Goal: Task Accomplishment & Management: Use online tool/utility

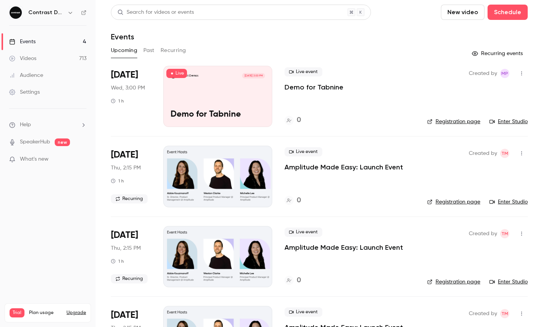
click at [71, 13] on icon "button" at bounding box center [69, 13] width 3 height 2
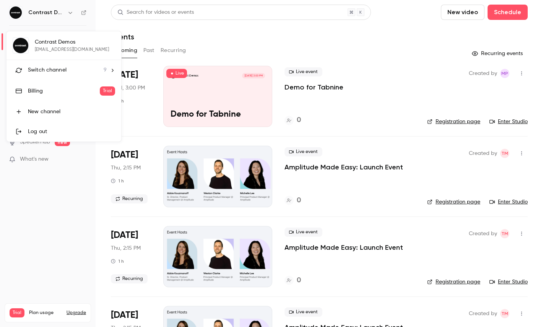
click at [58, 72] on span "Switch channel" at bounding box center [47, 70] width 39 height 8
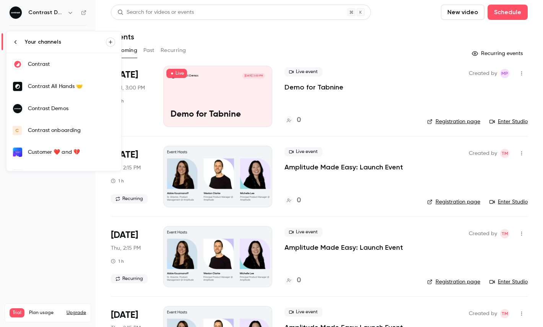
click at [52, 68] on div "Contrast" at bounding box center [71, 64] width 87 height 8
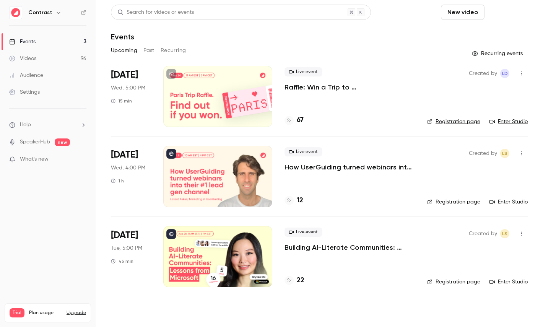
click at [501, 11] on button "Schedule" at bounding box center [508, 12] width 40 height 15
drag, startPoint x: 496, startPoint y: 41, endPoint x: 478, endPoint y: 58, distance: 24.9
click at [478, 58] on ul "One time event Recurring event" at bounding box center [486, 43] width 83 height 40
click at [478, 58] on li "Recurring event" at bounding box center [486, 53] width 83 height 20
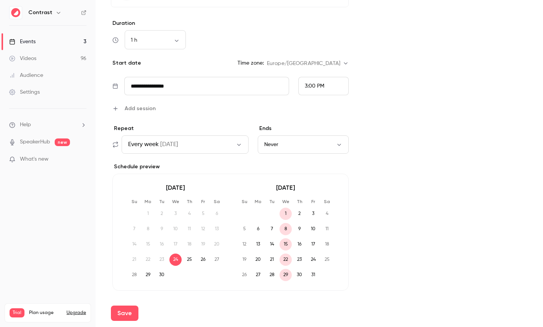
scroll to position [288, 0]
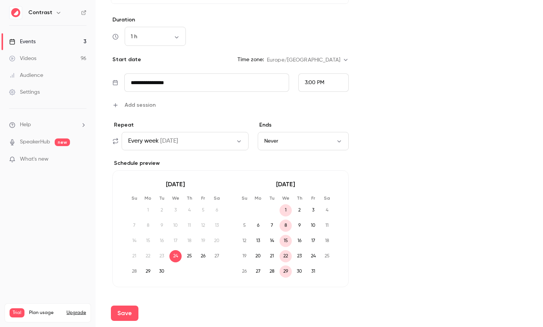
type input "**********"
click at [320, 79] on div "3:00 PM" at bounding box center [315, 83] width 20 height 8
click at [316, 115] on li "5:00 PM" at bounding box center [324, 109] width 50 height 20
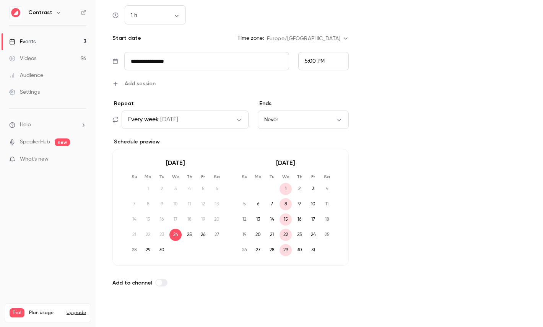
click at [126, 313] on button "Save" at bounding box center [125, 313] width 28 height 15
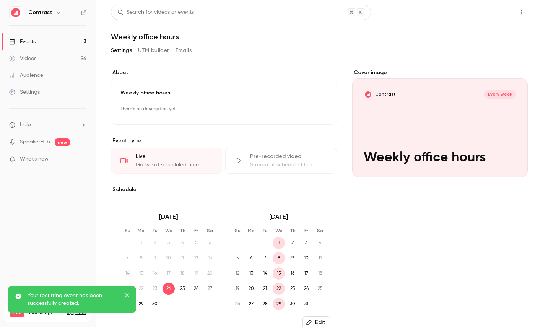
click at [489, 16] on button "Share" at bounding box center [494, 12] width 30 height 15
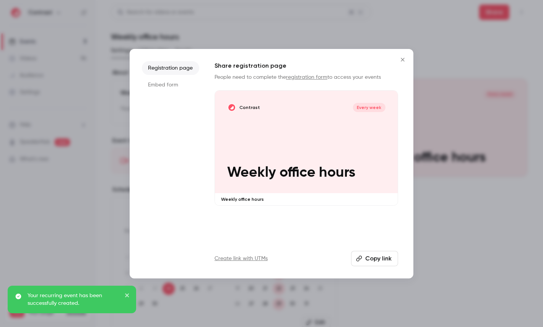
click at [176, 83] on li "Embed form" at bounding box center [170, 85] width 57 height 14
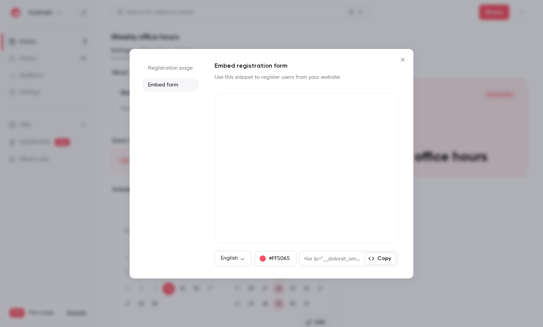
click at [88, 97] on div at bounding box center [271, 163] width 543 height 327
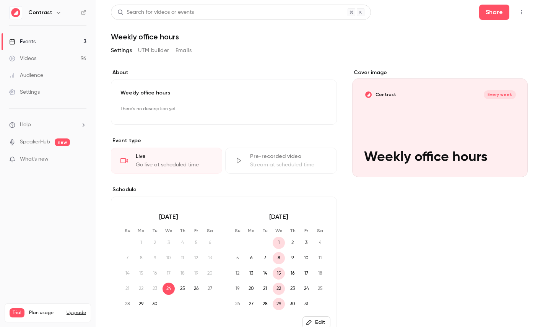
click at [45, 97] on link "Settings" at bounding box center [48, 92] width 96 height 17
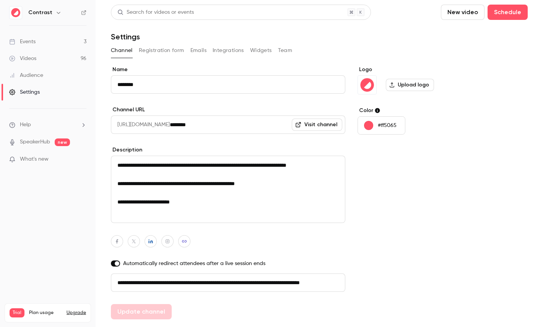
scroll to position [0, 43]
click at [157, 46] on button "Registration form" at bounding box center [162, 50] width 46 height 12
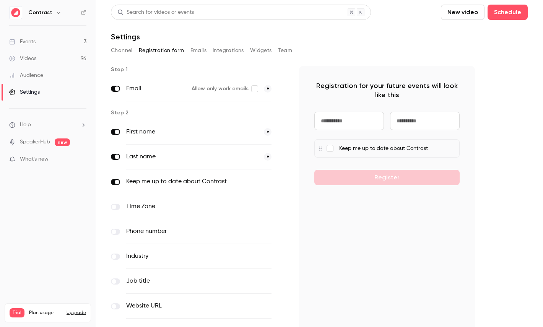
scroll to position [75, 0]
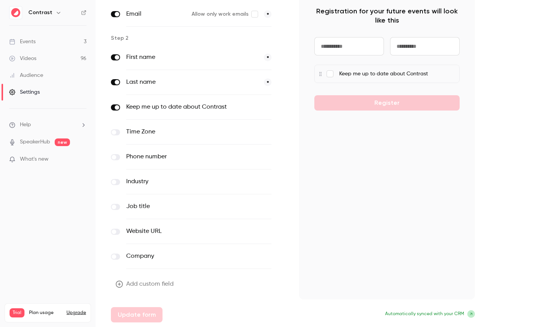
click at [146, 285] on button "Add custom field" at bounding box center [145, 284] width 69 height 15
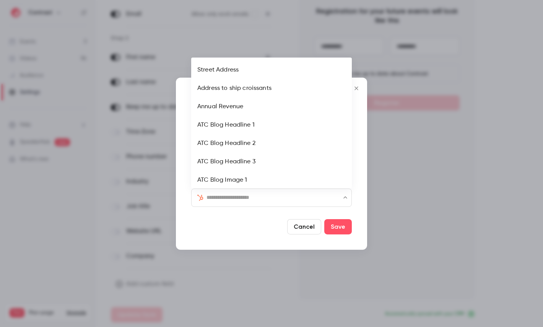
click at [229, 199] on input "text" at bounding box center [276, 197] width 139 height 9
type input "***"
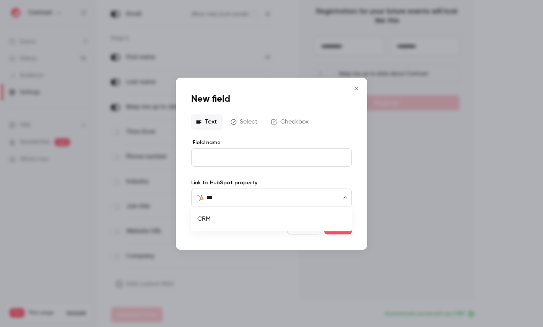
click at [229, 216] on li "CRM" at bounding box center [271, 219] width 161 height 18
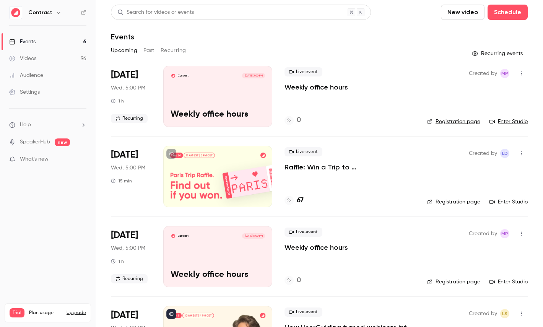
click at [520, 72] on icon "button" at bounding box center [522, 73] width 6 height 5
click at [473, 164] on li "Delete" at bounding box center [486, 173] width 83 height 20
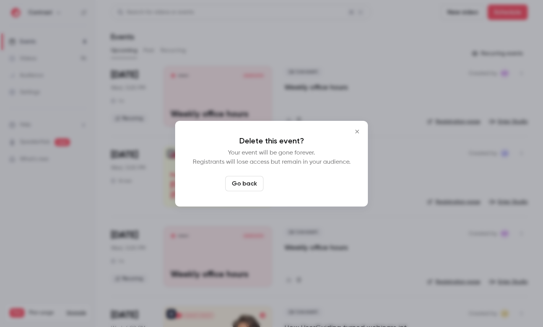
click at [290, 186] on button "Delete event" at bounding box center [292, 183] width 51 height 15
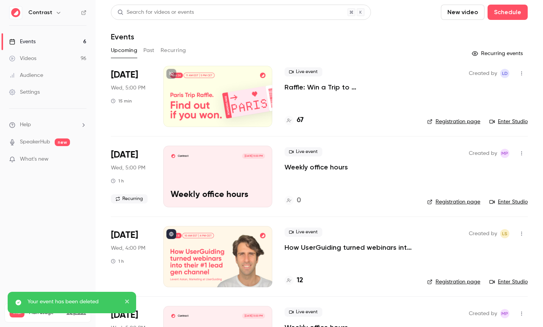
click at [184, 51] on button "Recurring" at bounding box center [174, 50] width 26 height 12
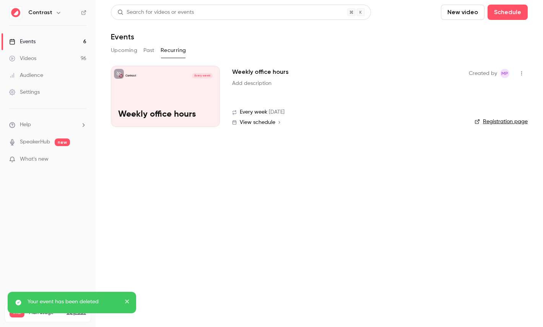
click at [522, 78] on button "button" at bounding box center [522, 73] width 12 height 12
click at [475, 113] on div "Delete" at bounding box center [492, 113] width 58 height 8
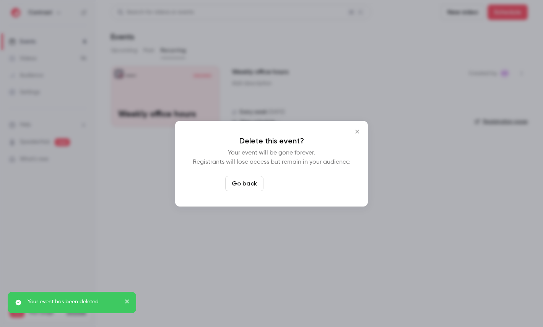
click at [301, 185] on button "Delete event" at bounding box center [292, 183] width 51 height 15
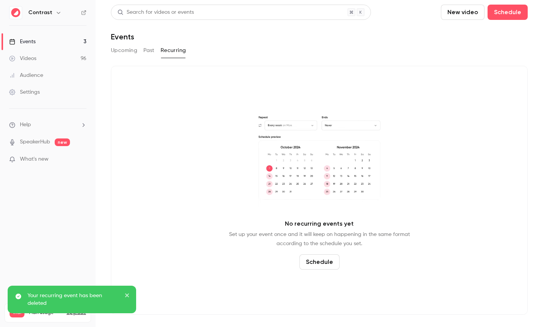
click at [130, 50] on button "Upcoming" at bounding box center [124, 50] width 26 height 12
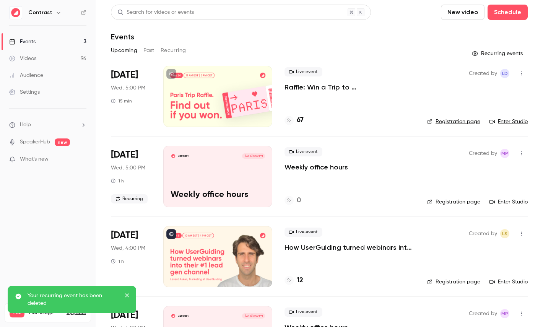
click at [70, 56] on link "Videos 96" at bounding box center [48, 58] width 96 height 17
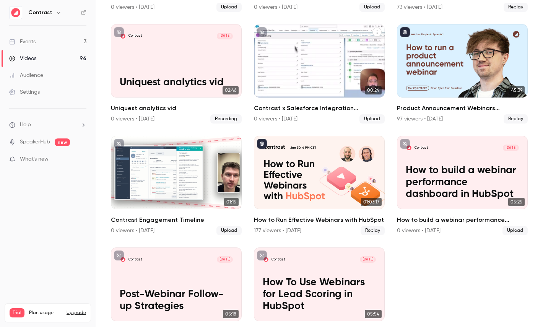
scroll to position [508, 0]
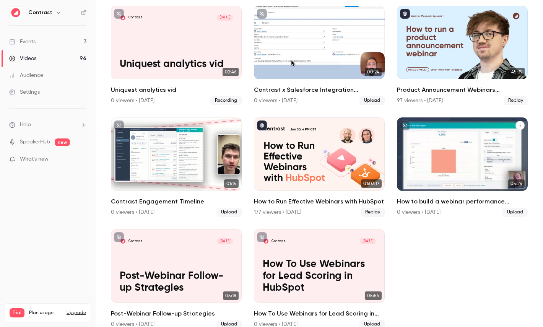
click at [448, 137] on div "Contrast Jan 7 How to build a webinar performance dashboard in HubSpot" at bounding box center [462, 153] width 131 height 73
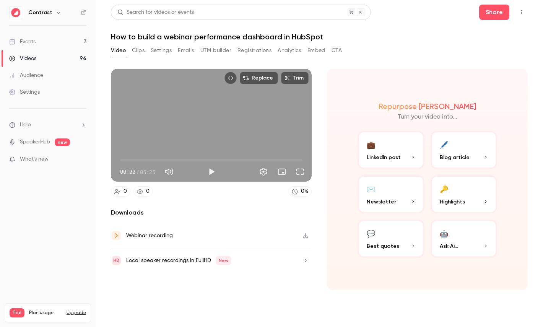
click at [135, 49] on button "Clips" at bounding box center [138, 50] width 13 height 12
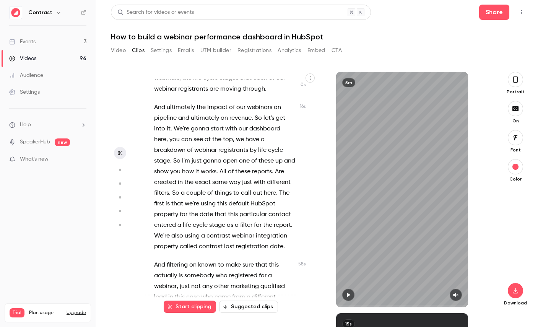
scroll to position [53, 0]
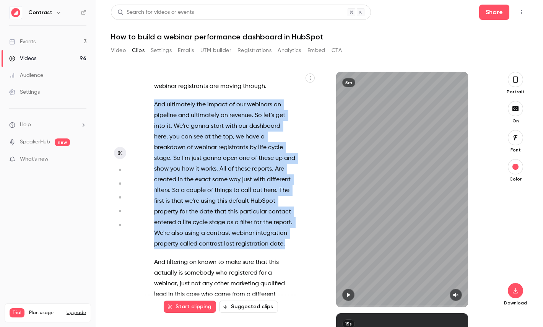
drag, startPoint x: 293, startPoint y: 244, endPoint x: 146, endPoint y: 106, distance: 201.5
click at [146, 106] on div "Hi , in this video , I'm going to show you how to build a webinar performance d…" at bounding box center [229, 194] width 168 height 228
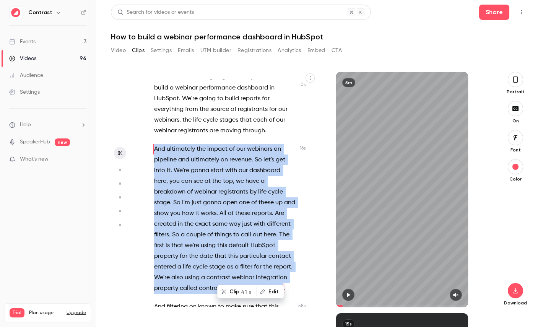
scroll to position [0, 0]
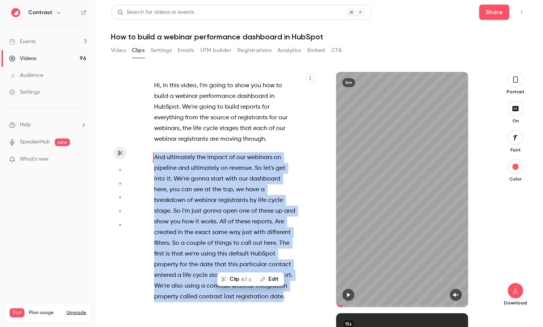
click at [240, 274] on button "Clip 41 s" at bounding box center [237, 279] width 38 height 12
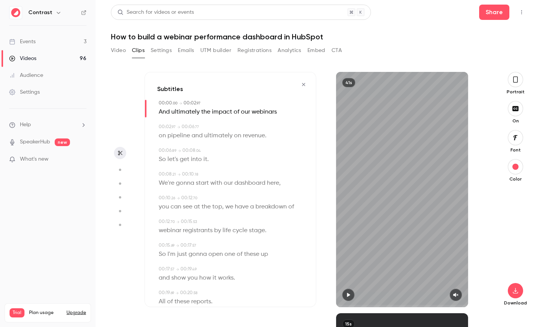
click at [519, 82] on button "button" at bounding box center [515, 79] width 15 height 15
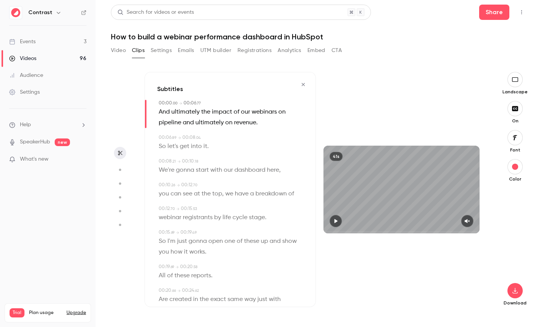
click at [512, 137] on icon "button" at bounding box center [515, 138] width 8 height 6
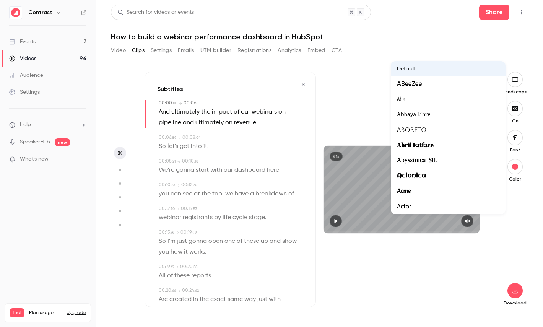
click at [516, 198] on div at bounding box center [271, 163] width 543 height 327
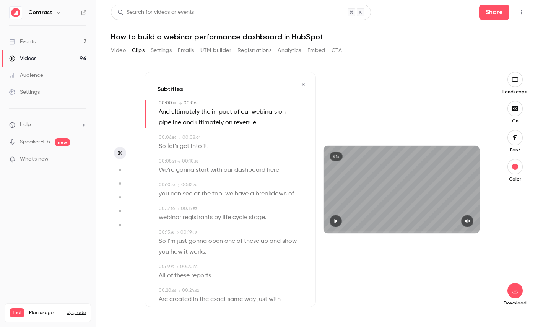
click at [250, 171] on span "dashboard" at bounding box center [249, 170] width 31 height 11
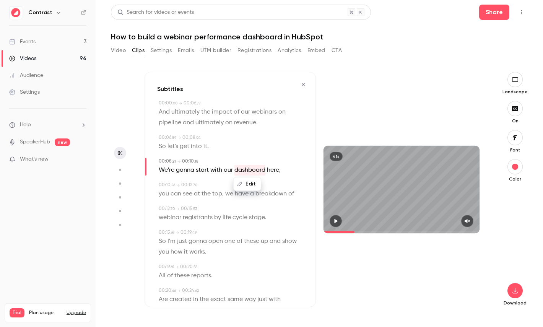
click at [121, 171] on icon "button" at bounding box center [119, 169] width 7 height 5
type input "***"
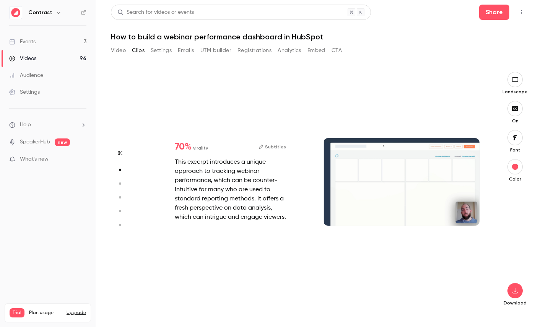
scroll to position [241, 0]
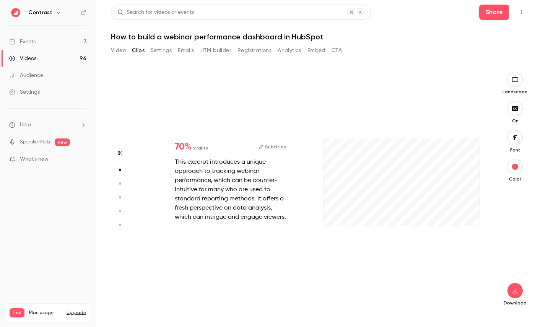
type input "***"
click at [120, 183] on circle "button" at bounding box center [120, 183] width 2 height 2
type input "***"
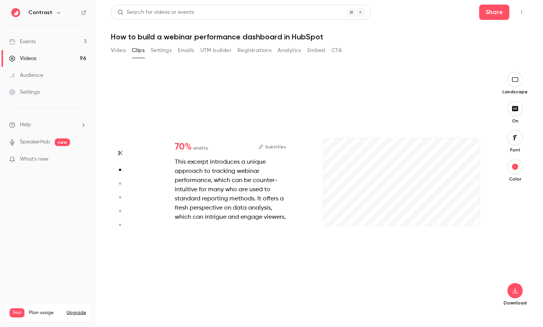
type input "*"
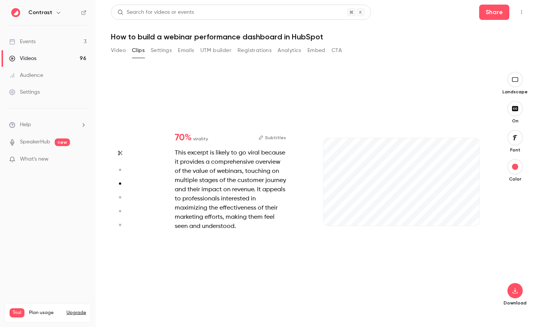
type input "***"
click at [120, 197] on circle "button" at bounding box center [120, 197] width 2 height 2
type input "***"
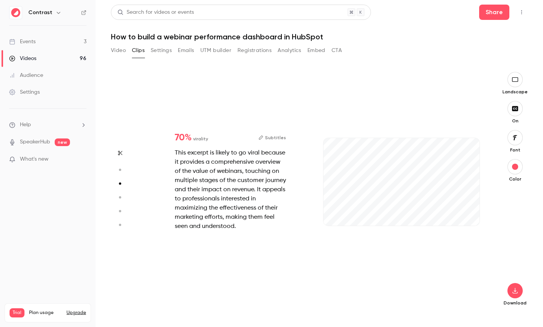
type input "*"
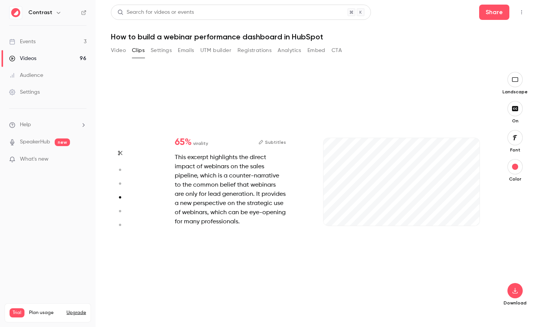
type input "***"
click at [120, 210] on icon "button" at bounding box center [119, 210] width 7 height 5
type input "***"
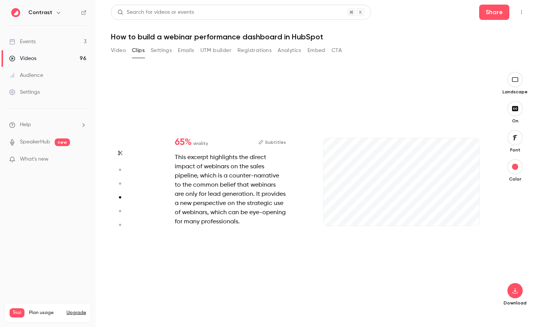
type input "*"
type input "***"
click at [121, 224] on icon "button" at bounding box center [119, 224] width 7 height 5
type input "***"
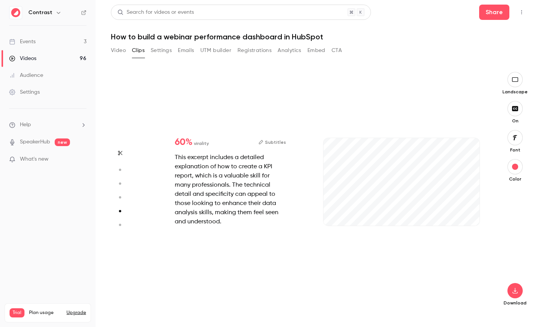
type input "***"
type input "*"
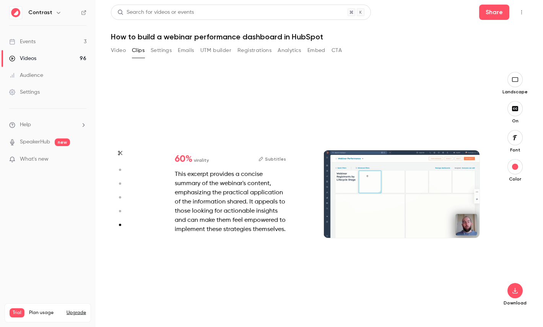
click at [121, 212] on icon "button" at bounding box center [119, 210] width 7 height 5
type input "***"
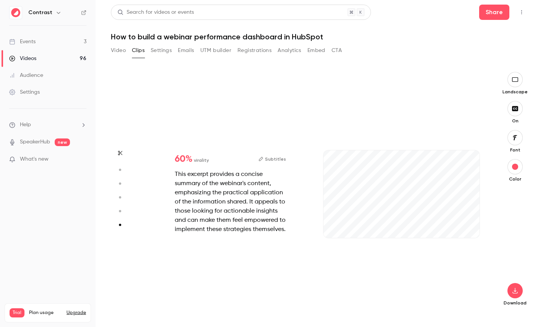
type input "***"
type input "*"
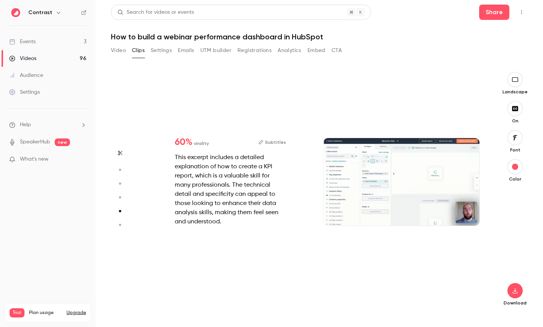
click at [120, 197] on circle "button" at bounding box center [120, 197] width 2 height 2
type input "***"
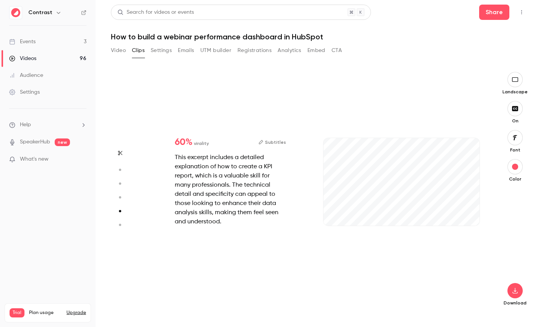
type input "***"
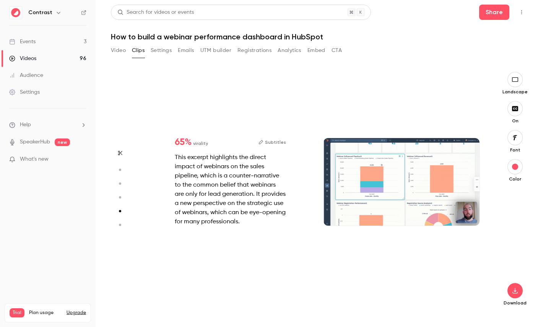
type input "***"
type input "*"
click at [120, 176] on aside at bounding box center [120, 199] width 18 height 255
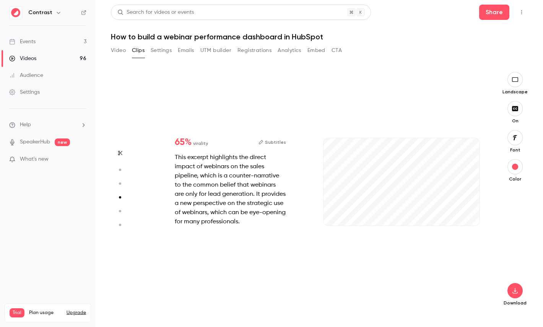
type input "***"
click at [120, 178] on button "button" at bounding box center [120, 183] width 12 height 12
type input "***"
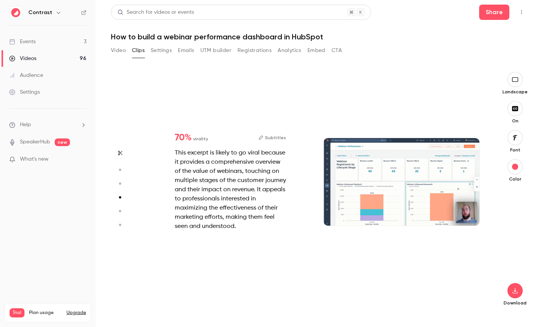
type input "***"
type input "*"
click at [120, 172] on icon "button" at bounding box center [119, 169] width 7 height 5
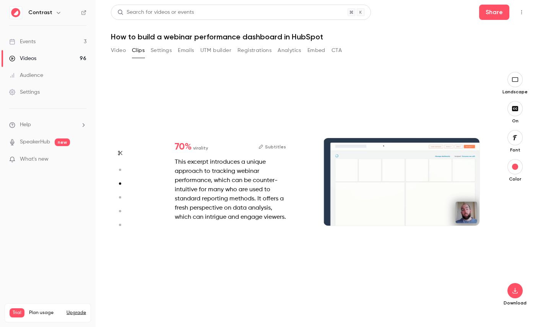
type input "***"
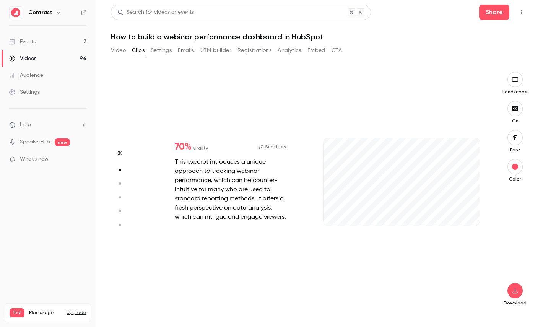
type input "***"
click at [55, 62] on link "Videos 96" at bounding box center [48, 58] width 96 height 17
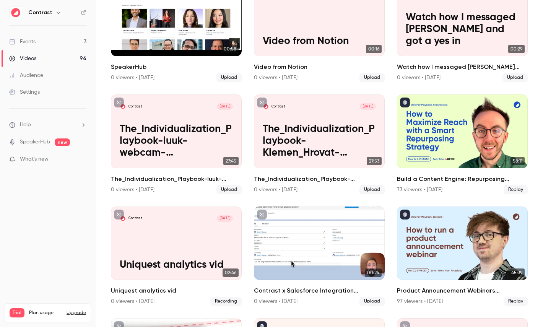
scroll to position [344, 0]
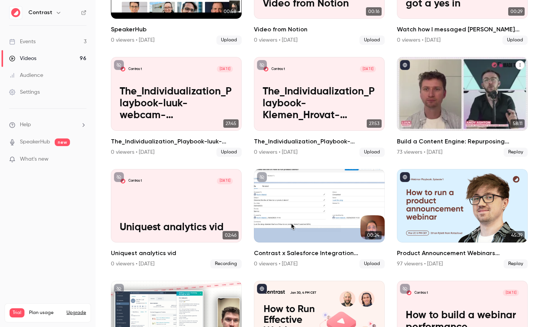
click at [451, 86] on div "Build a Content Engine: Repurposing Strategies for SaaS Teams" at bounding box center [462, 93] width 131 height 73
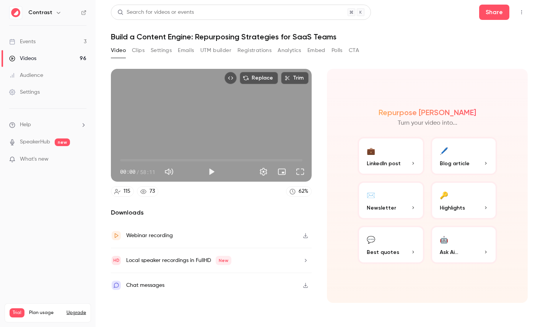
click at [143, 172] on span "58:11" at bounding box center [147, 172] width 15 height 8
drag, startPoint x: 143, startPoint y: 172, endPoint x: 153, endPoint y: 172, distance: 9.9
click at [153, 172] on span "58:11" at bounding box center [147, 172] width 15 height 8
click at [470, 209] on p "Highlights" at bounding box center [464, 208] width 49 height 8
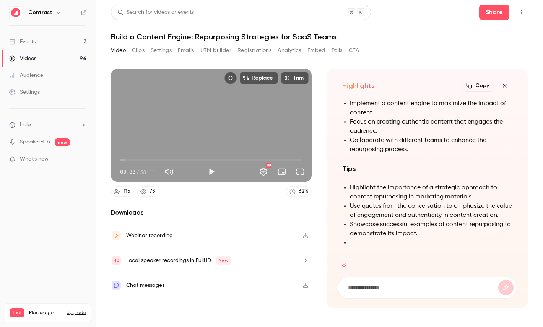
click at [147, 35] on h1 "Build a Content Engine: Repurposing Strategies for SaaS Teams" at bounding box center [319, 36] width 417 height 9
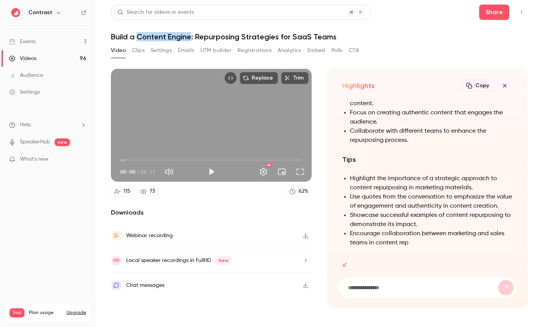
drag, startPoint x: 147, startPoint y: 35, endPoint x: 178, endPoint y: 35, distance: 31.0
click at [178, 35] on h1 "Build a Content Engine: Repurposing Strategies for SaaS Teams" at bounding box center [319, 36] width 417 height 9
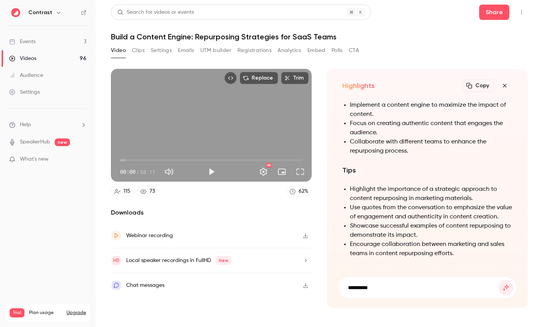
paste input "****"
click at [152, 39] on h1 "Build a Content Engine: Repurposing Strategies for SaaS Teams" at bounding box center [319, 36] width 417 height 9
drag, startPoint x: 152, startPoint y: 39, endPoint x: 174, endPoint y: 39, distance: 22.6
click at [174, 39] on h1 "Build a Content Engine: Repurposing Strategies for SaaS Teams" at bounding box center [319, 36] width 417 height 9
copy h1 "Content Engine"
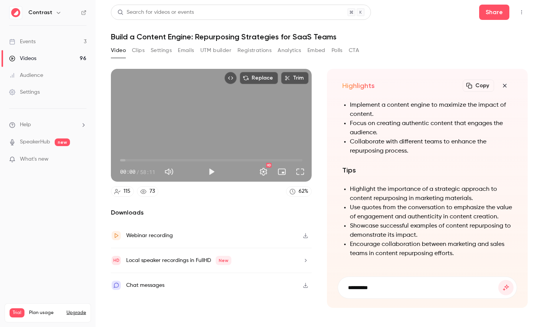
click at [386, 288] on input "*********" at bounding box center [422, 287] width 151 height 8
paste input "**********"
type input "**********"
click at [498, 280] on button "submit" at bounding box center [505, 287] width 15 height 15
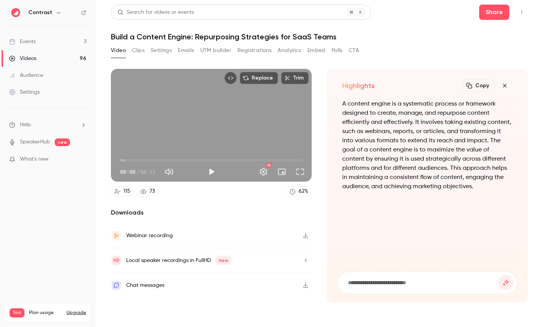
click at [504, 87] on icon "button" at bounding box center [504, 86] width 9 height 6
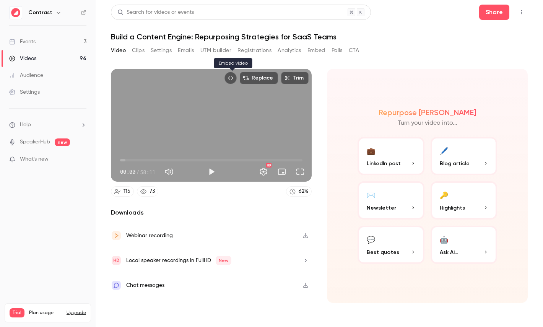
click at [231, 78] on icon "Embed video" at bounding box center [230, 77] width 5 height 5
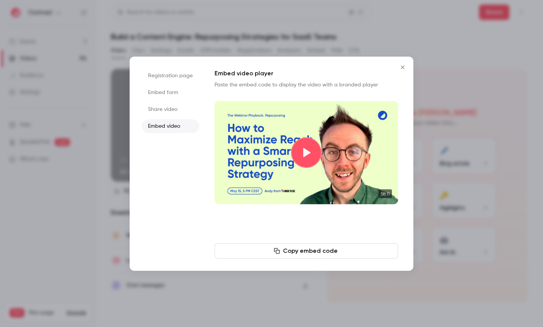
click at [327, 25] on div at bounding box center [271, 163] width 543 height 327
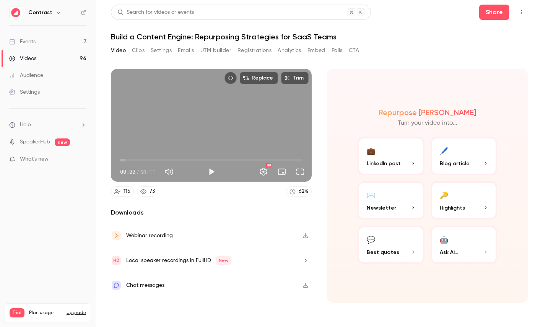
click at [83, 12] on icon at bounding box center [83, 12] width 5 height 5
click at [53, 95] on link "Settings" at bounding box center [48, 92] width 96 height 17
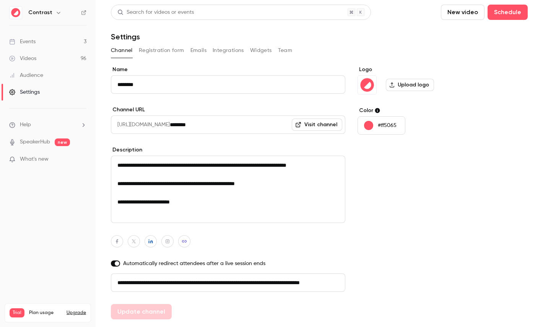
scroll to position [0, 43]
drag, startPoint x: 129, startPoint y: 281, endPoint x: 313, endPoint y: 280, distance: 183.6
click at [313, 280] on input "**********" at bounding box center [228, 282] width 234 height 18
drag, startPoint x: 313, startPoint y: 280, endPoint x: 133, endPoint y: 280, distance: 179.8
click at [133, 280] on input "**********" at bounding box center [228, 282] width 234 height 18
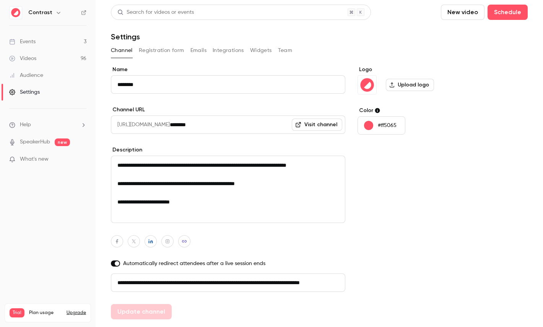
click at [170, 50] on button "Registration form" at bounding box center [162, 50] width 46 height 12
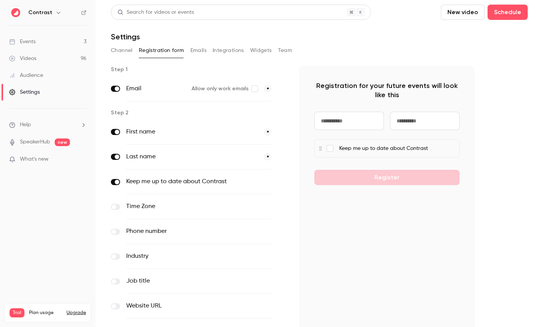
scroll to position [75, 0]
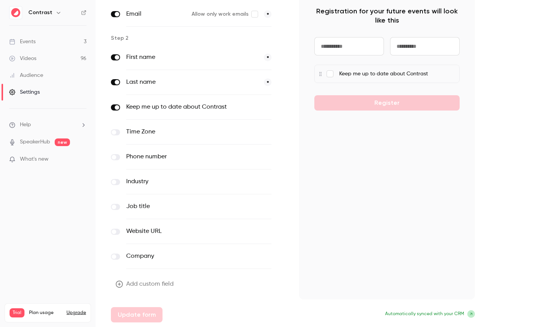
click at [156, 288] on button "Add custom field" at bounding box center [145, 284] width 69 height 15
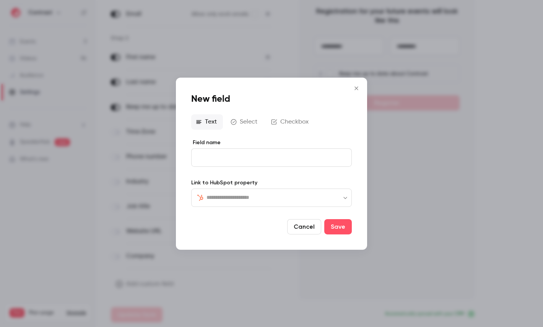
click at [226, 202] on div "​ ​" at bounding box center [271, 197] width 161 height 18
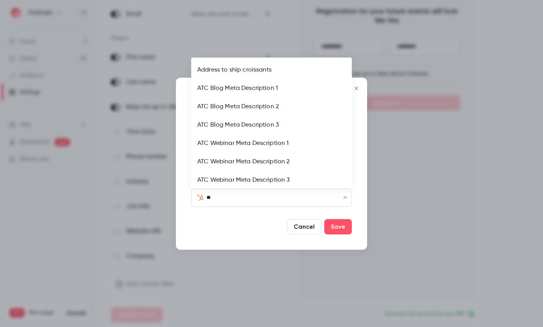
type input "***"
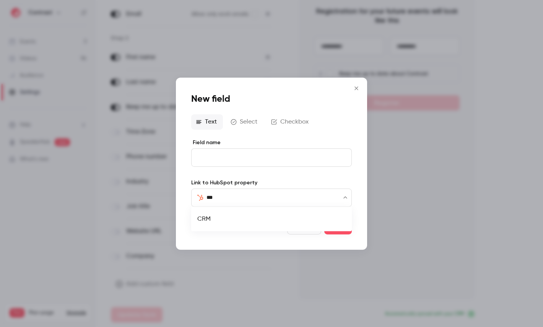
click at [216, 221] on li "CRM" at bounding box center [271, 219] width 161 height 18
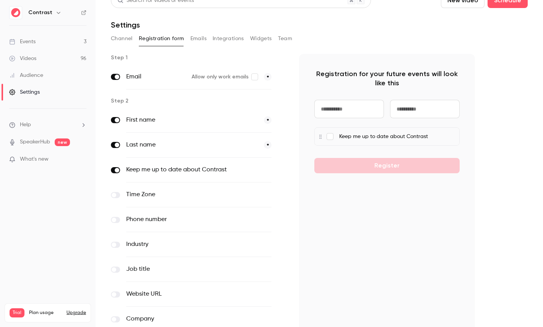
scroll to position [0, 0]
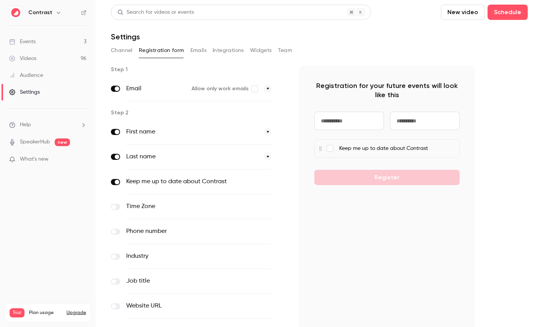
click at [192, 46] on button "Emails" at bounding box center [198, 50] width 16 height 12
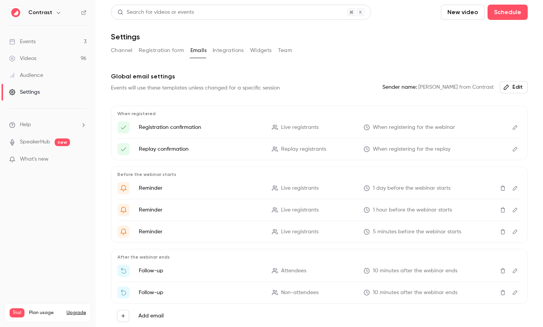
scroll to position [33, 0]
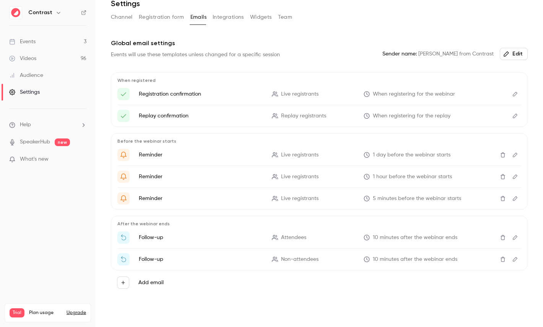
click at [515, 89] on button "Edit" at bounding box center [515, 94] width 12 height 12
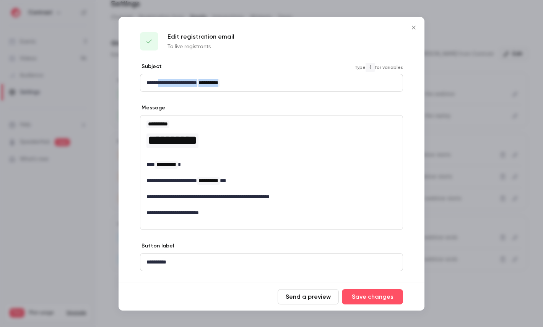
drag, startPoint x: 163, startPoint y: 86, endPoint x: 267, endPoint y: 86, distance: 103.6
click at [266, 86] on p "**********" at bounding box center [271, 83] width 250 height 8
click at [502, 41] on div at bounding box center [271, 163] width 543 height 327
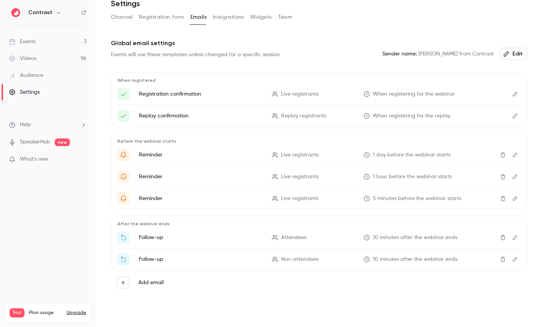
click at [228, 15] on button "Integrations" at bounding box center [228, 17] width 31 height 12
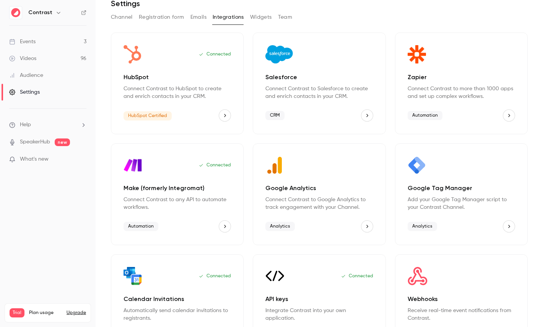
click at [281, 21] on button "Team" at bounding box center [285, 17] width 15 height 12
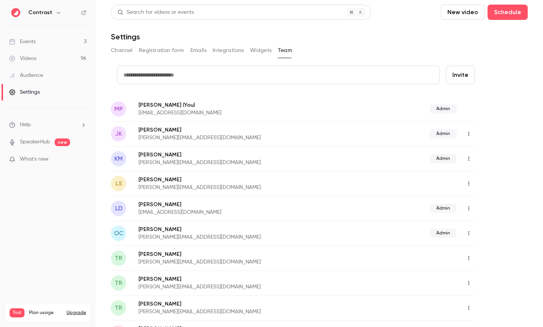
click at [48, 78] on link "Audience" at bounding box center [48, 75] width 96 height 17
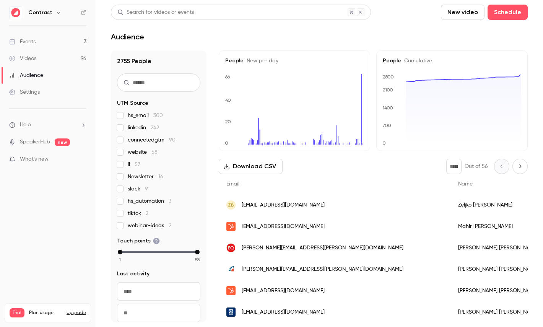
scroll to position [85, 0]
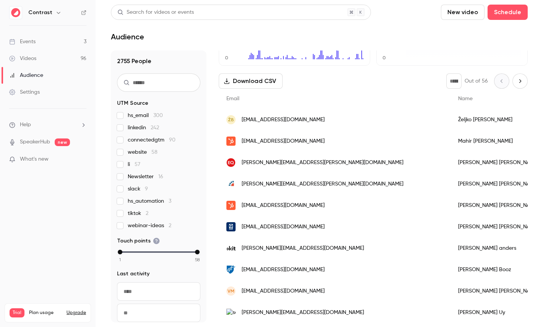
click at [451, 210] on div "Claudia Jenkins" at bounding box center [499, 205] width 96 height 21
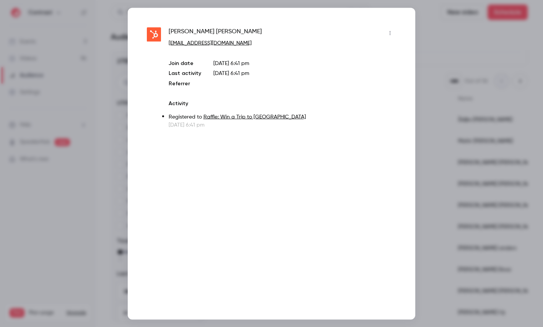
click at [455, 128] on div at bounding box center [271, 163] width 543 height 327
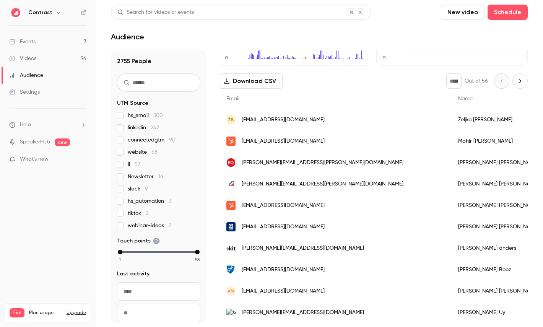
scroll to position [0, 0]
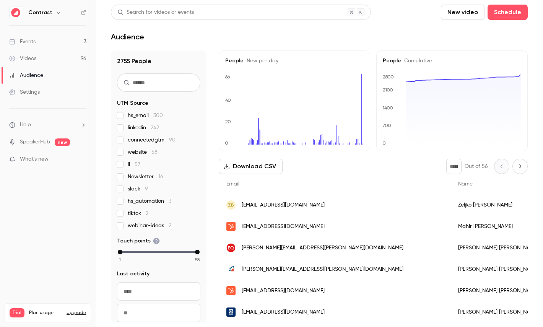
click at [65, 59] on link "Videos 96" at bounding box center [48, 58] width 96 height 17
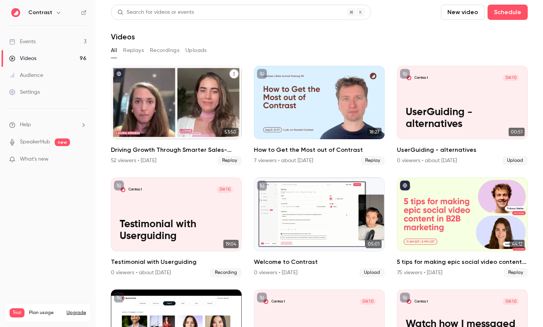
click at [175, 94] on div "Driving Growth Through Smarter Sales-Marketing Collaboration" at bounding box center [176, 102] width 131 height 73
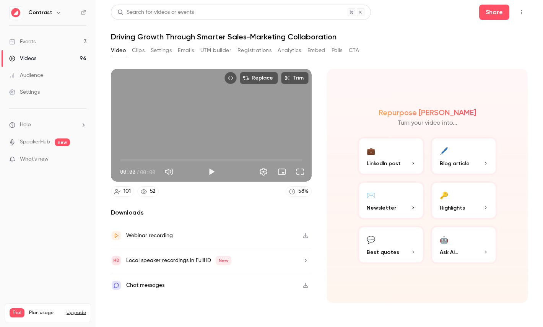
click at [264, 50] on button "Registrations" at bounding box center [255, 50] width 34 height 12
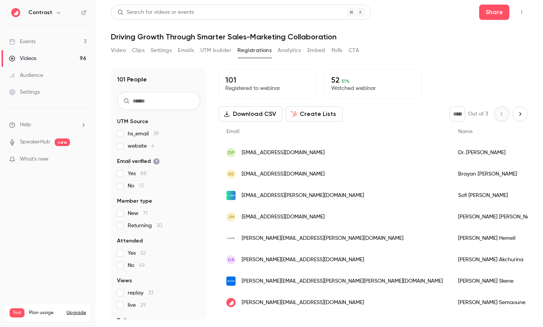
scroll to position [36, 0]
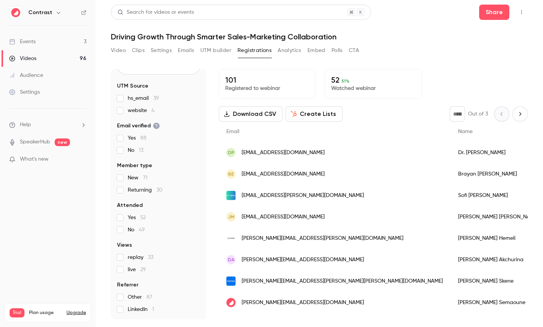
click at [318, 115] on button "Create Lists" at bounding box center [314, 113] width 57 height 15
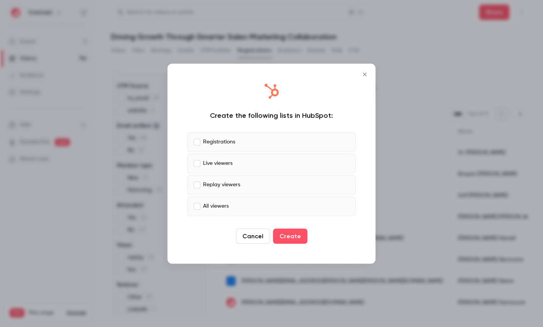
click at [235, 138] on label "Registrations" at bounding box center [271, 142] width 168 height 20
click at [224, 186] on p "Replay viewers" at bounding box center [221, 185] width 37 height 8
click at [224, 204] on p "All viewers" at bounding box center [216, 206] width 26 height 8
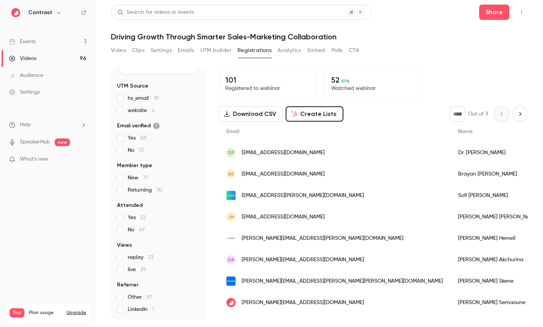
click at [292, 49] on button "Analytics" at bounding box center [290, 50] width 24 height 12
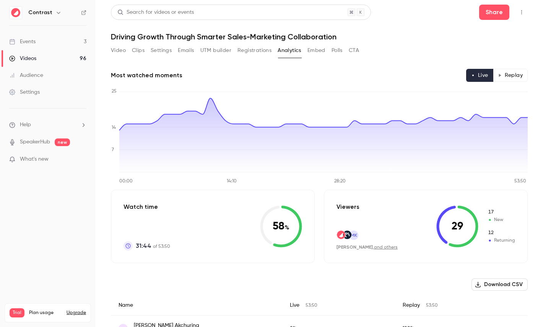
click at [511, 73] on button "Replay" at bounding box center [510, 75] width 35 height 13
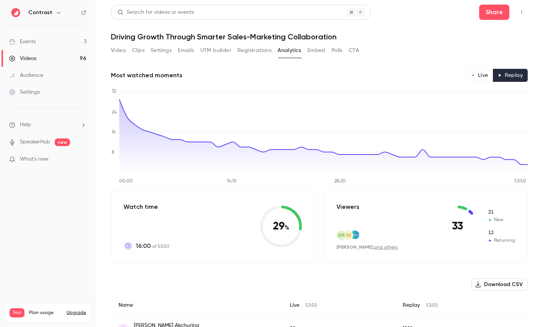
click at [486, 75] on button "Live" at bounding box center [479, 75] width 27 height 13
type button "live"
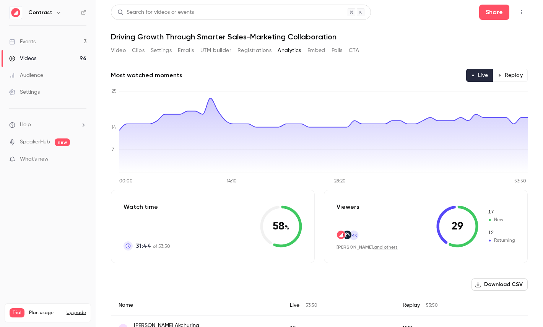
click at [334, 50] on button "Polls" at bounding box center [337, 50] width 11 height 12
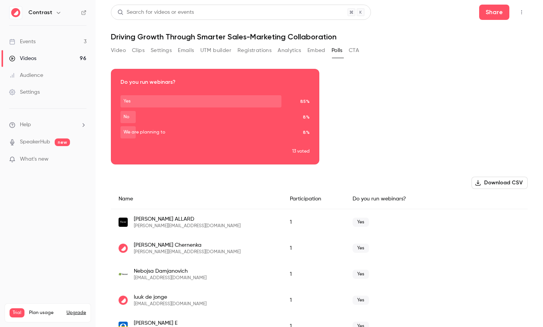
click at [357, 47] on button "CTA" at bounding box center [354, 50] width 10 height 12
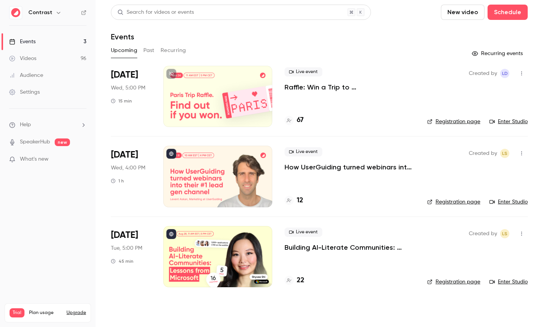
click at [43, 55] on link "Videos 96" at bounding box center [48, 58] width 96 height 17
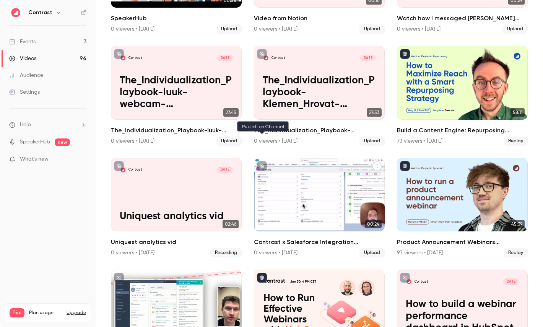
scroll to position [395, 0]
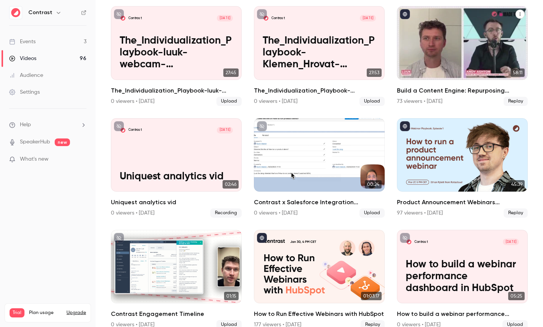
click at [495, 36] on div "Build a Content Engine: Repurposing Strategies for SaaS Teams" at bounding box center [462, 42] width 131 height 73
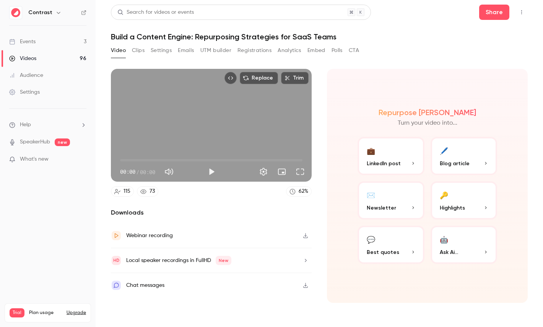
click at [158, 262] on div "Local speaker recordings in FullHD New" at bounding box center [178, 260] width 105 height 9
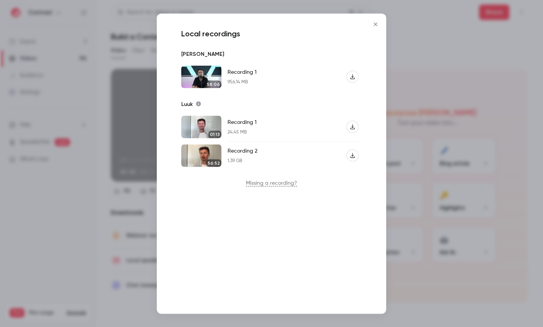
click at [73, 11] on div at bounding box center [271, 163] width 543 height 327
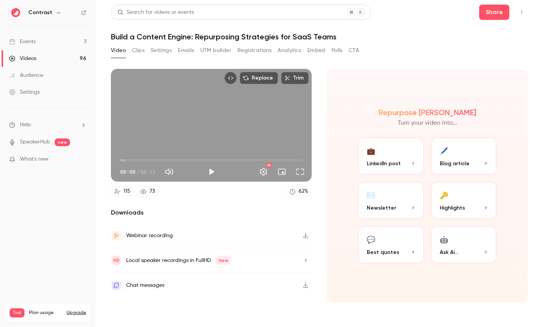
click at [55, 11] on icon "button" at bounding box center [58, 13] width 6 height 6
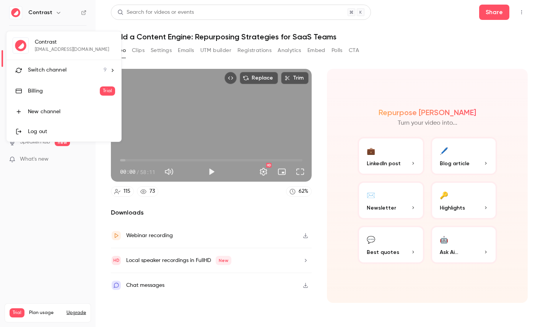
click at [54, 69] on span "Switch channel" at bounding box center [47, 70] width 39 height 8
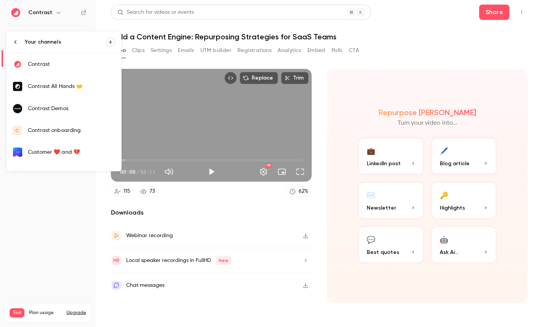
click at [62, 111] on div "Contrast Demos" at bounding box center [71, 109] width 87 height 8
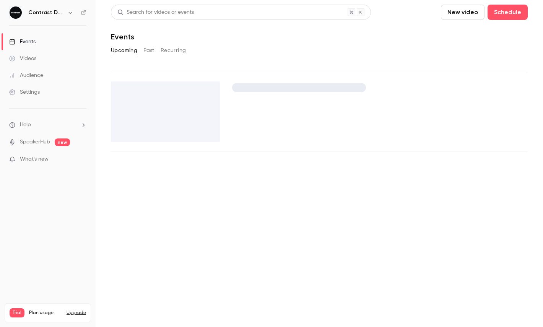
click at [43, 55] on link "Videos" at bounding box center [48, 58] width 96 height 17
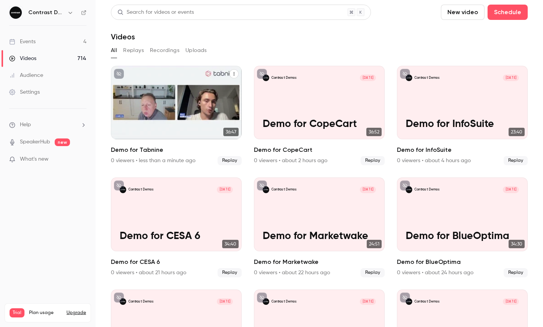
click at [234, 74] on icon "Demo for Tabnine" at bounding box center [234, 73] width 1 height 3
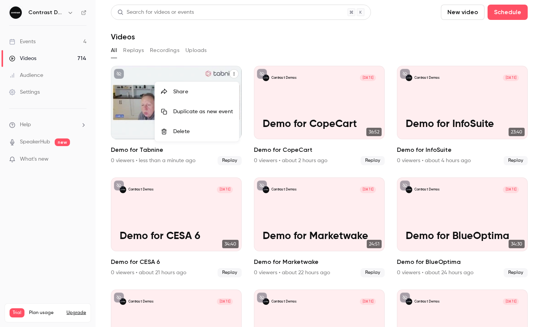
click at [218, 89] on div "Share" at bounding box center [203, 92] width 60 height 8
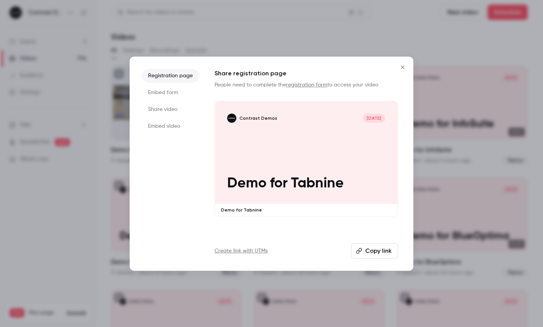
click at [164, 111] on li "Share video" at bounding box center [170, 109] width 57 height 14
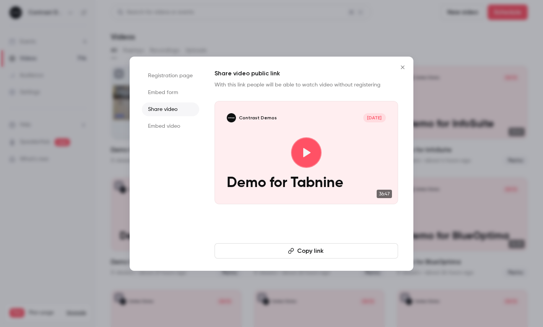
click at [257, 249] on button "Copy link" at bounding box center [307, 250] width 184 height 15
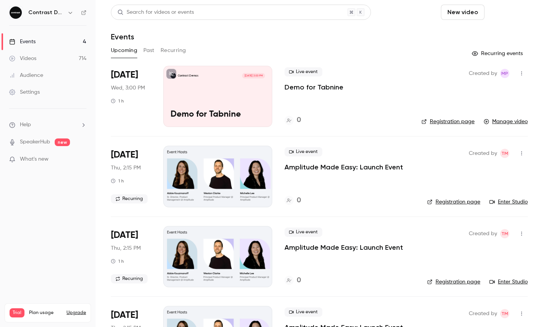
click at [514, 9] on button "Schedule" at bounding box center [508, 12] width 40 height 15
click at [490, 30] on div "One time event" at bounding box center [492, 33] width 58 height 8
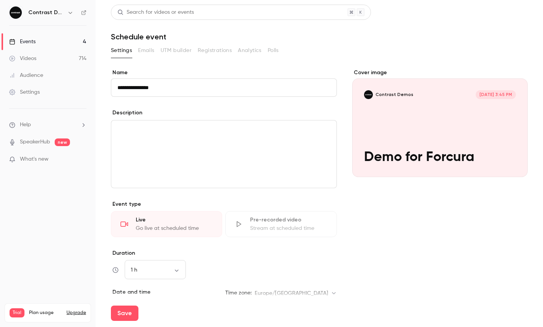
type input "**********"
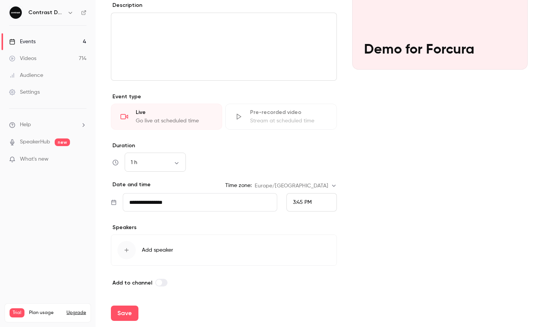
click at [306, 201] on span "3:45 PM" at bounding box center [302, 202] width 19 height 5
click at [315, 144] on div "4:00 PM" at bounding box center [311, 146] width 37 height 8
click at [128, 311] on button "Save" at bounding box center [125, 313] width 28 height 15
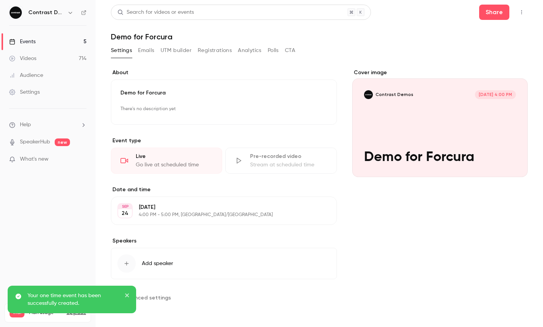
click at [525, 10] on button "button" at bounding box center [522, 12] width 12 height 12
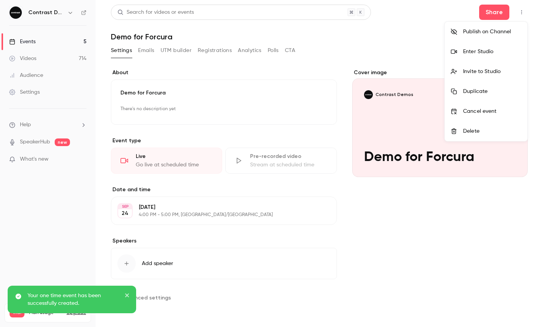
click at [482, 45] on li "Enter Studio" at bounding box center [486, 52] width 83 height 20
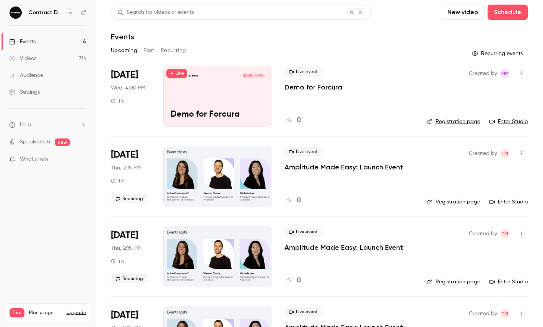
click at [70, 12] on icon "button" at bounding box center [70, 13] width 6 height 6
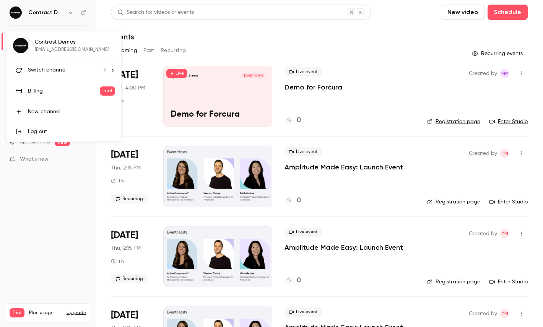
click at [70, 72] on div "Switch channel 9" at bounding box center [67, 70] width 79 height 8
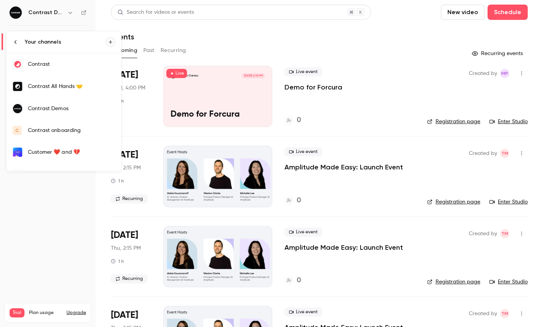
click at [46, 67] on div "Contrast" at bounding box center [71, 64] width 87 height 8
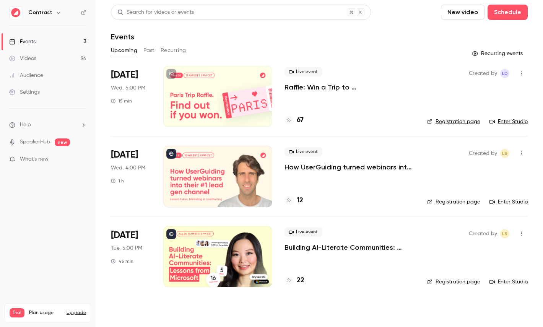
click at [53, 55] on link "Videos 96" at bounding box center [48, 58] width 96 height 17
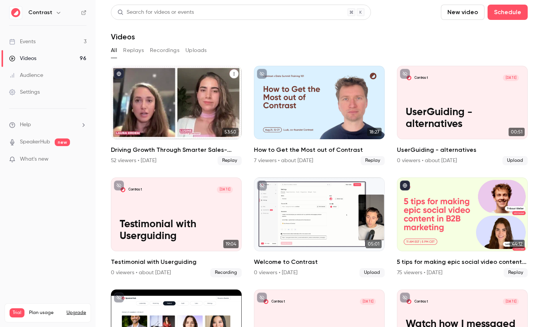
click at [173, 116] on div "Driving Growth Through Smarter Sales-Marketing Collaboration" at bounding box center [176, 102] width 131 height 73
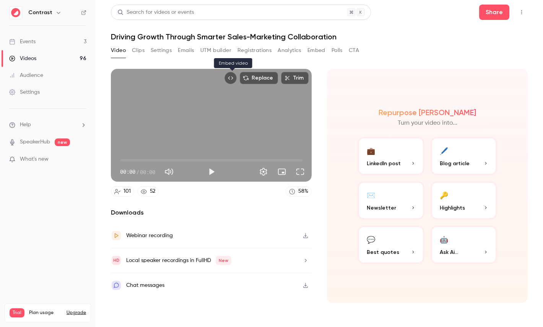
click at [233, 78] on icon "Embed video" at bounding box center [230, 77] width 5 height 5
click at [186, 50] on button "Emails" at bounding box center [186, 50] width 16 height 12
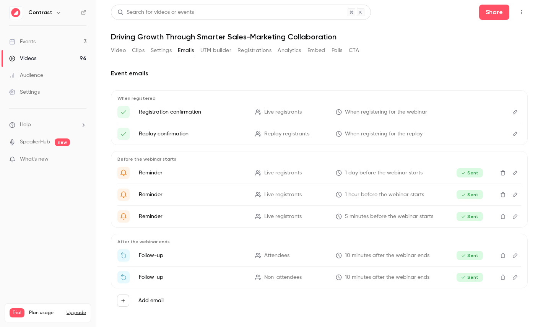
click at [156, 49] on button "Settings" at bounding box center [161, 50] width 21 height 12
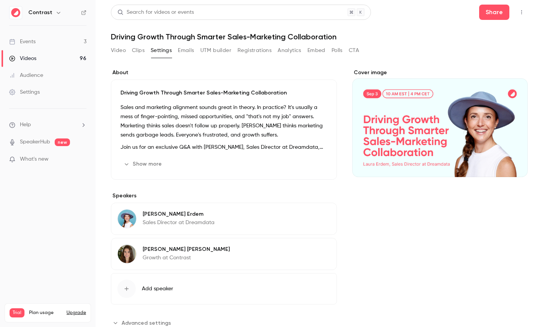
click at [262, 45] on button "Registrations" at bounding box center [255, 50] width 34 height 12
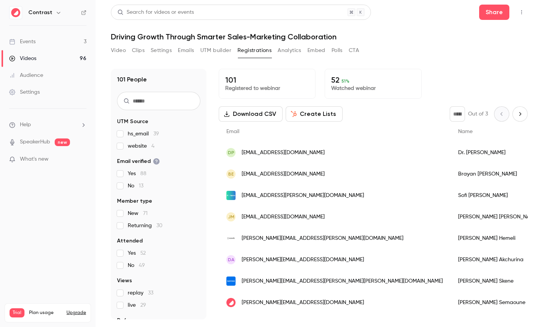
click at [313, 115] on button "Create Lists" at bounding box center [314, 113] width 57 height 15
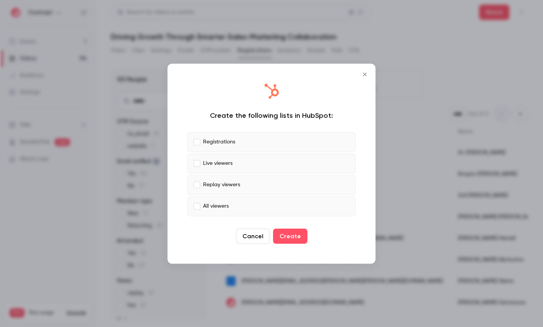
click at [213, 166] on p "Live viewers" at bounding box center [217, 163] width 29 height 8
click at [214, 181] on p "Replay viewers" at bounding box center [221, 185] width 37 height 8
click at [215, 206] on p "All viewers" at bounding box center [216, 206] width 26 height 8
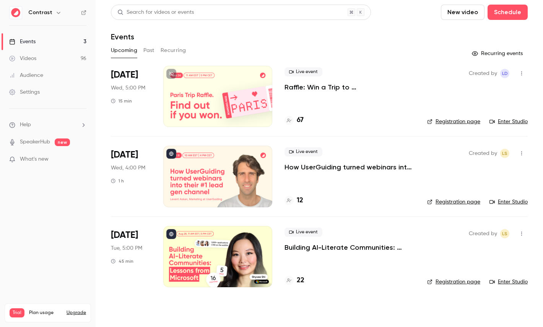
click at [61, 58] on link "Videos 96" at bounding box center [48, 58] width 96 height 17
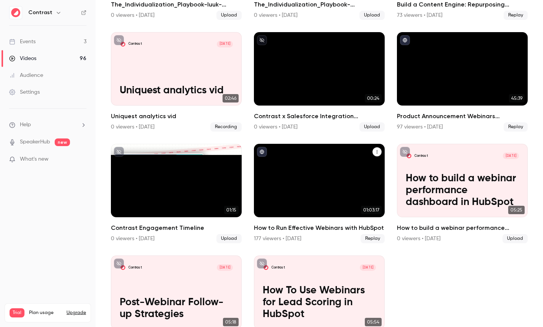
scroll to position [500, 0]
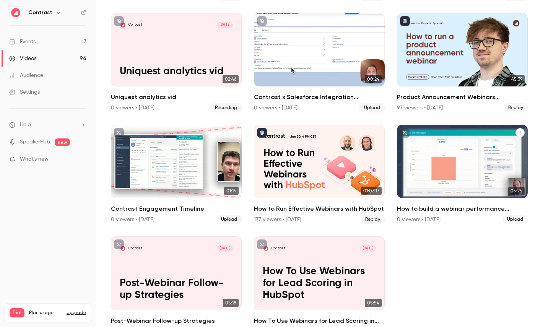
click at [449, 146] on div "Contrast [DATE] How to build a webinar performance dashboard in HubSpot" at bounding box center [462, 161] width 131 height 73
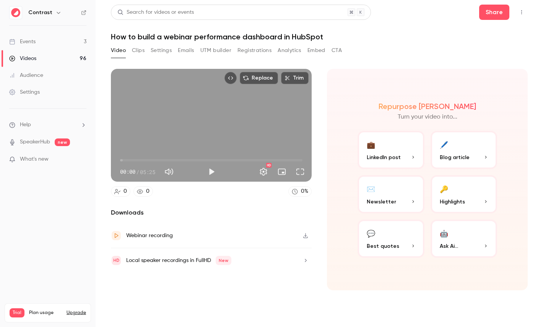
click at [135, 53] on button "Clips" at bounding box center [138, 50] width 13 height 12
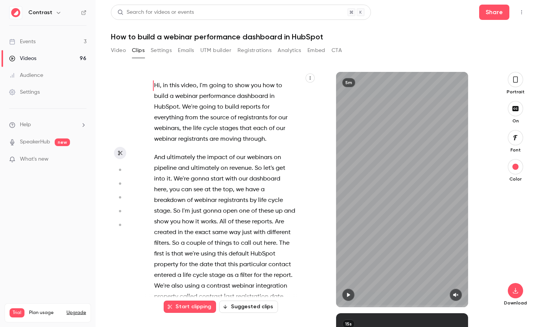
click at [313, 77] on button "button" at bounding box center [310, 77] width 9 height 9
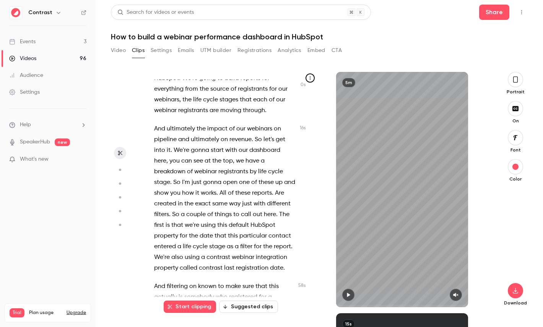
scroll to position [34, 0]
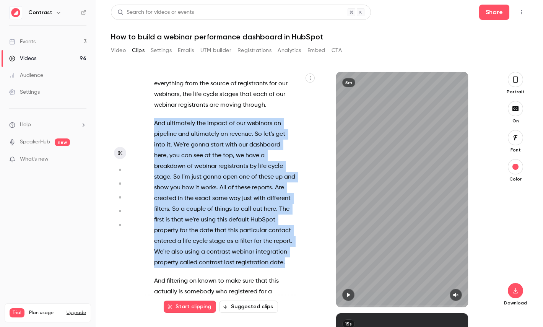
drag, startPoint x: 288, startPoint y: 262, endPoint x: 148, endPoint y: 125, distance: 195.8
click at [148, 125] on div "Hi , in this video , I'm going to show you how to build a webinar performance d…" at bounding box center [229, 194] width 168 height 228
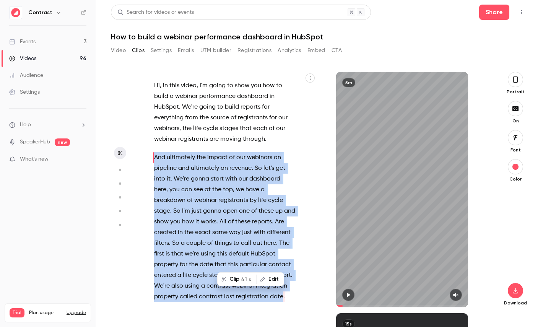
click at [242, 283] on button "Clip 41 s" at bounding box center [237, 279] width 38 height 12
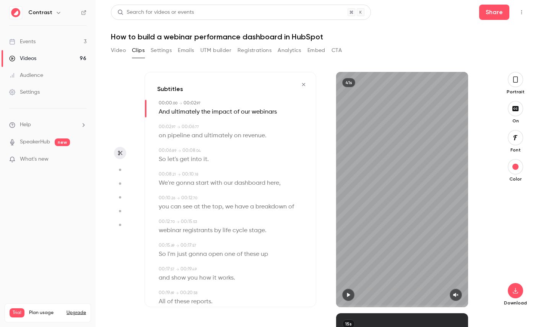
click at [519, 81] on button "button" at bounding box center [515, 79] width 15 height 15
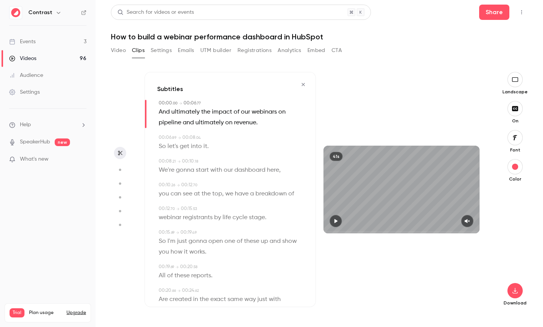
click at [518, 141] on button "button" at bounding box center [515, 137] width 15 height 15
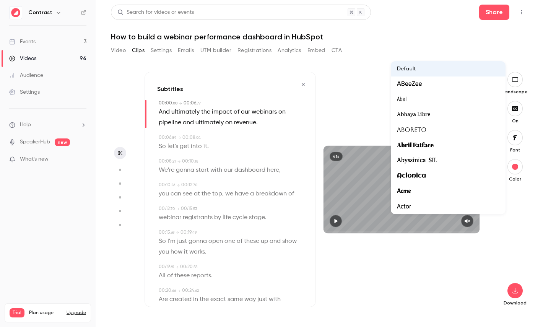
click at [517, 218] on div at bounding box center [271, 163] width 543 height 327
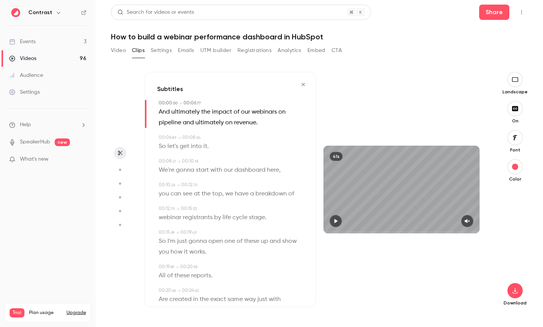
click at [264, 195] on span "breakdown" at bounding box center [270, 194] width 31 height 11
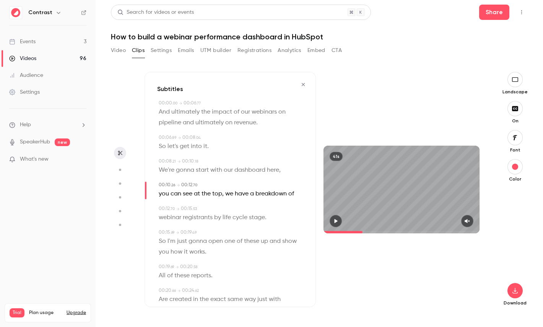
click at [118, 169] on icon "button" at bounding box center [119, 169] width 7 height 5
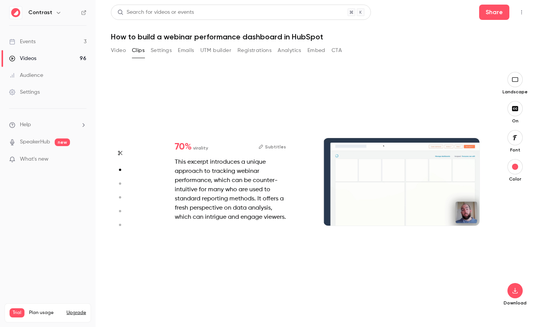
click at [120, 180] on button "button" at bounding box center [120, 183] width 12 height 12
type input "****"
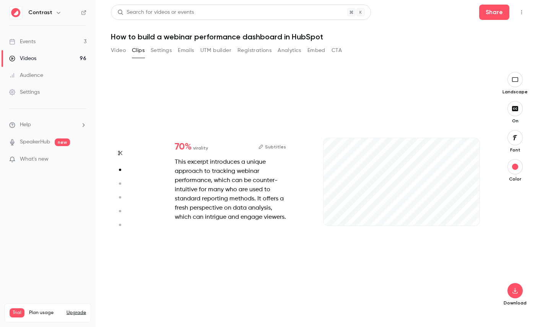
type input "*"
type input "****"
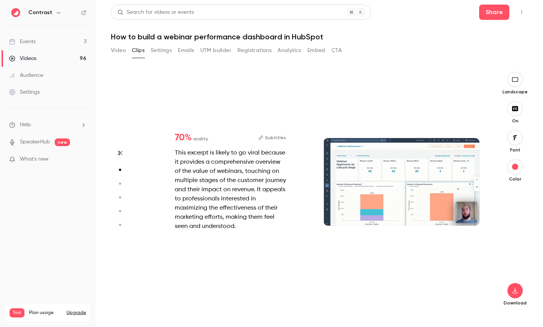
type input "*"
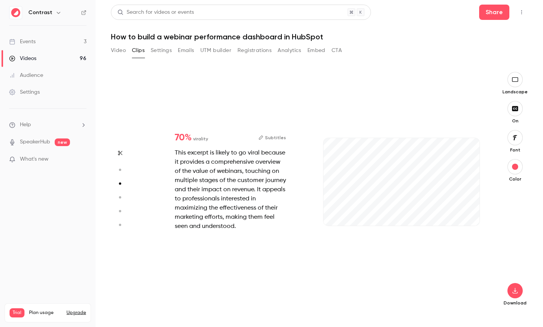
type input "***"
click at [121, 196] on icon "button" at bounding box center [119, 197] width 7 height 5
type input "****"
type input "***"
type input "****"
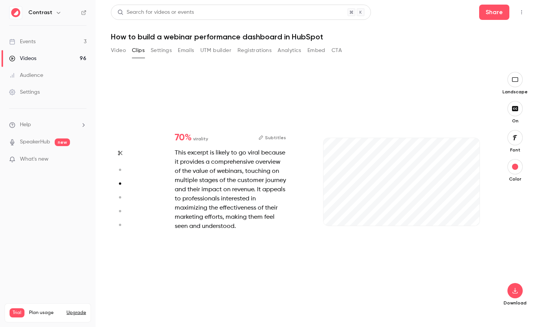
type input "*"
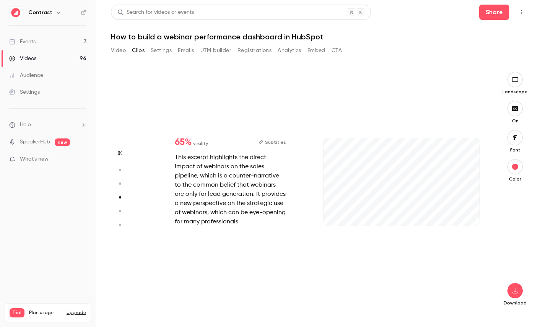
type input "***"
click at [120, 208] on button "button" at bounding box center [120, 211] width 12 height 12
type input "****"
type input "***"
type input "****"
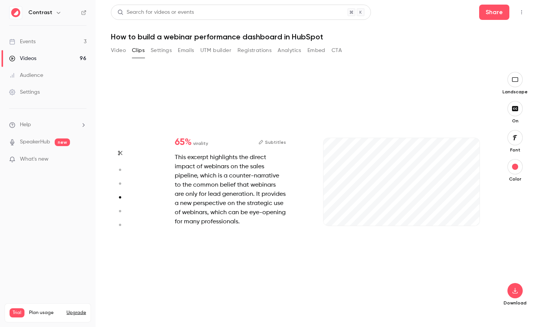
type input "*"
click at [120, 223] on icon "button" at bounding box center [119, 224] width 7 height 5
type input "****"
type input "***"
type input "****"
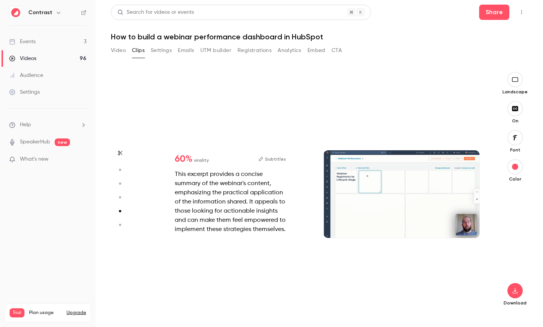
type input "*"
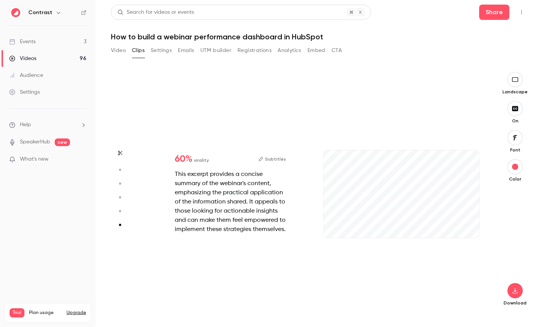
click at [122, 213] on icon "button" at bounding box center [119, 210] width 7 height 5
type input "****"
type input "***"
type input "****"
type input "*"
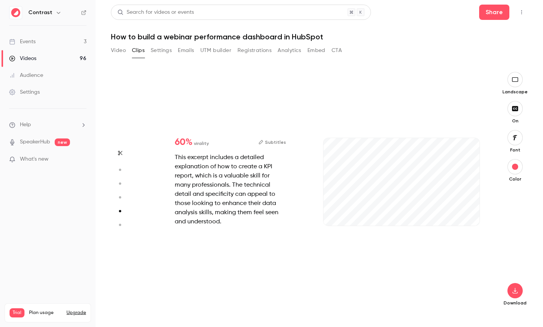
type input "***"
click at [122, 197] on icon "button" at bounding box center [119, 197] width 7 height 5
type input "****"
type input "***"
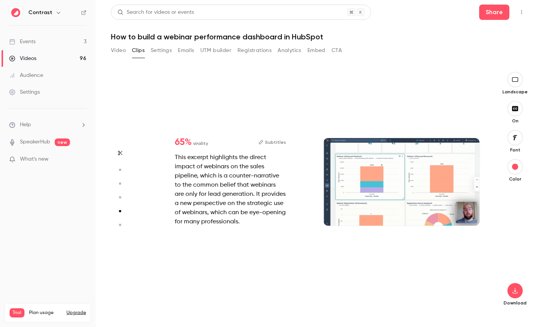
type input "****"
type input "*"
click at [121, 185] on icon "button" at bounding box center [119, 183] width 7 height 5
type input "****"
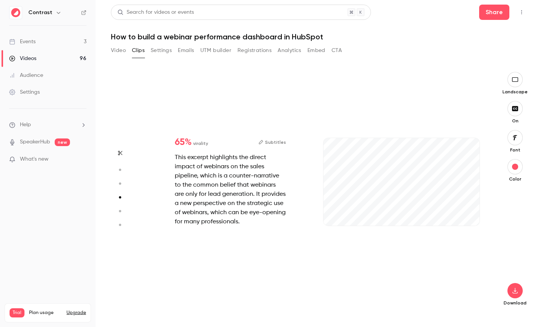
type input "***"
type input "****"
type input "*"
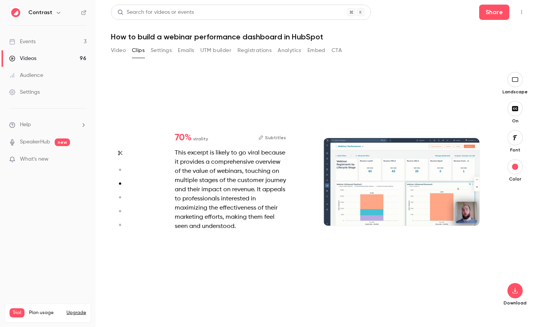
scroll to position [483, 0]
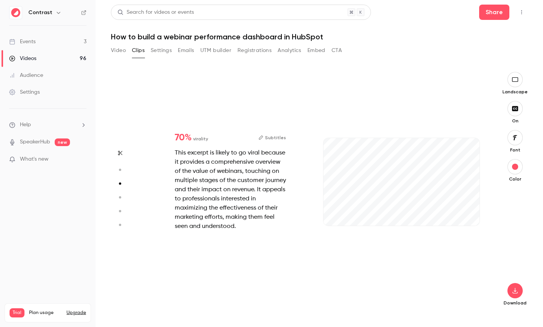
type input "****"
click at [46, 60] on link "Videos 96" at bounding box center [48, 58] width 96 height 17
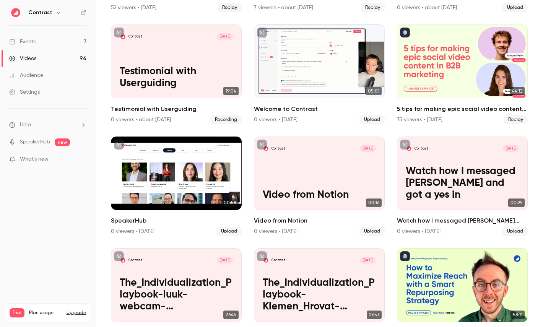
scroll to position [213, 0]
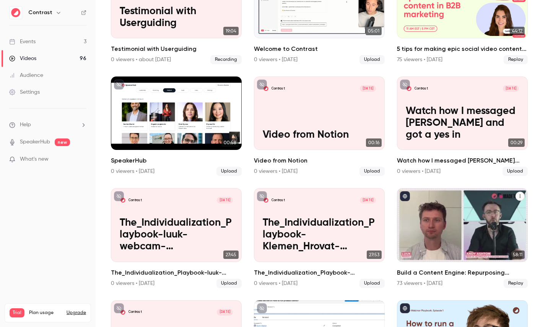
click at [451, 208] on div "Build a Content Engine: Repurposing Strategies for SaaS Teams" at bounding box center [462, 224] width 131 height 73
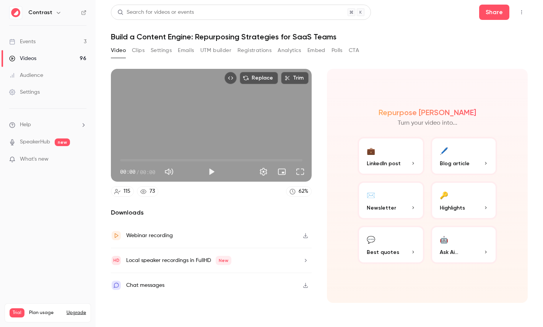
click at [143, 173] on span "00:00" at bounding box center [147, 172] width 15 height 8
drag, startPoint x: 143, startPoint y: 173, endPoint x: 154, endPoint y: 173, distance: 10.7
click at [154, 173] on span "58:11" at bounding box center [147, 172] width 15 height 8
type input "****"
click at [125, 158] on span "00:00" at bounding box center [211, 160] width 182 height 12
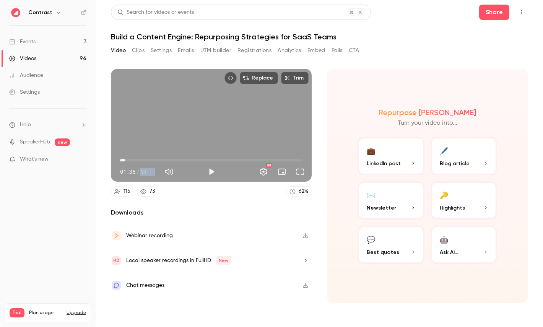
click at [462, 198] on button "🔑 Highlights" at bounding box center [464, 200] width 67 height 38
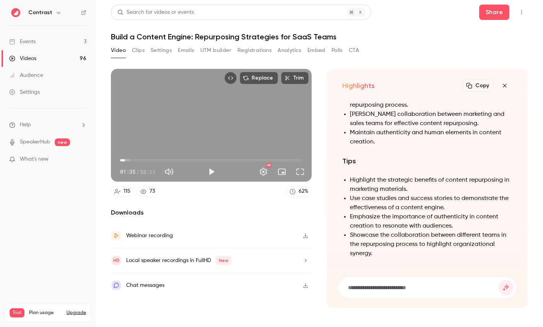
click at [158, 37] on h1 "Build a Content Engine: Repurposing Strategies for SaaS Teams" at bounding box center [319, 36] width 417 height 9
drag, startPoint x: 158, startPoint y: 37, endPoint x: 175, endPoint y: 37, distance: 17.2
click at [175, 37] on h1 "Build a Content Engine: Repurposing Strategies for SaaS Teams" at bounding box center [319, 36] width 417 height 9
copy h1 "Content Engine"
click at [389, 285] on input at bounding box center [422, 287] width 151 height 8
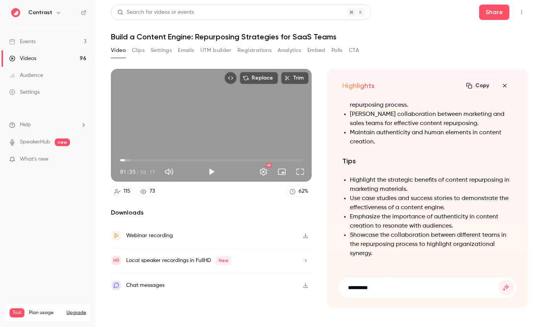
paste input "**********"
type input "**********"
click at [498, 280] on button "submit" at bounding box center [505, 287] width 15 height 15
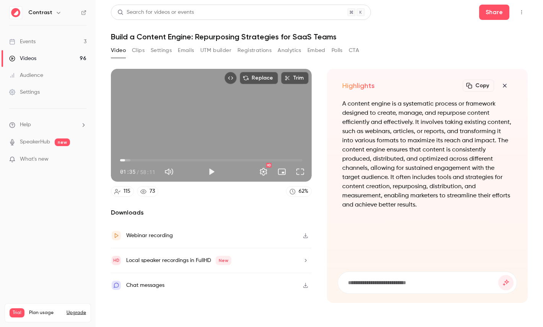
click at [505, 86] on icon "button" at bounding box center [504, 86] width 9 height 6
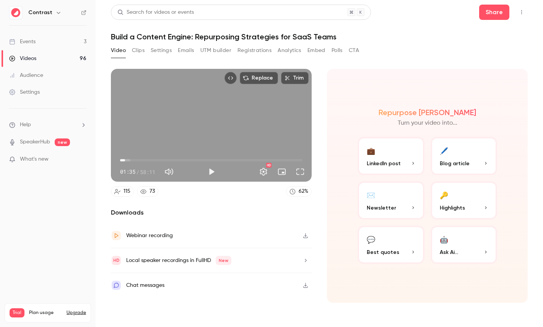
click at [233, 79] on icon "Embed video" at bounding box center [230, 77] width 5 height 3
click at [302, 79] on button "Trim" at bounding box center [295, 78] width 28 height 12
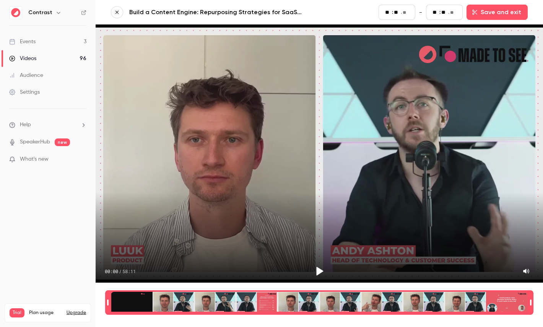
click at [31, 60] on div "Videos" at bounding box center [22, 59] width 27 height 8
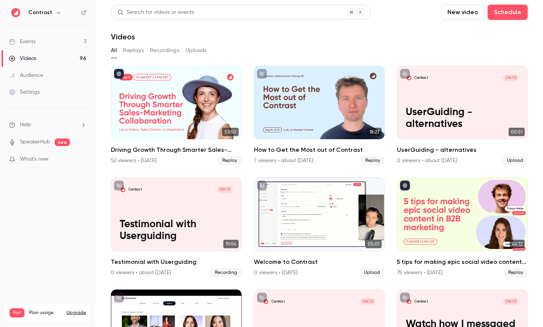
click at [62, 54] on link "Videos 96" at bounding box center [48, 58] width 96 height 17
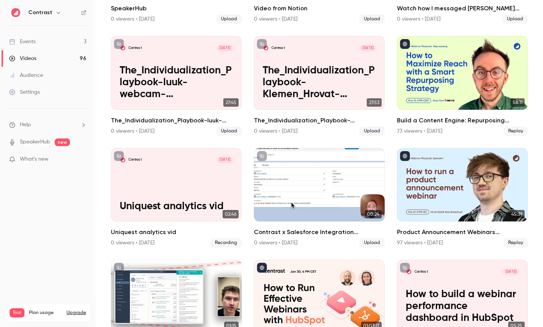
scroll to position [368, 0]
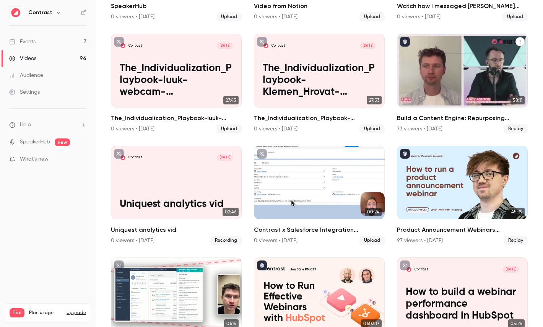
click at [452, 78] on div "Build a Content Engine: Repurposing Strategies for SaaS Teams" at bounding box center [462, 70] width 131 height 73
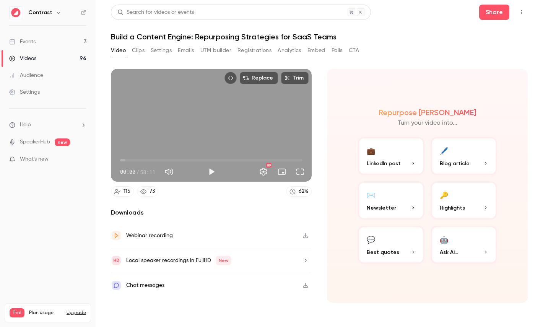
click at [160, 262] on div "Local speaker recordings in FullHD New" at bounding box center [178, 260] width 105 height 9
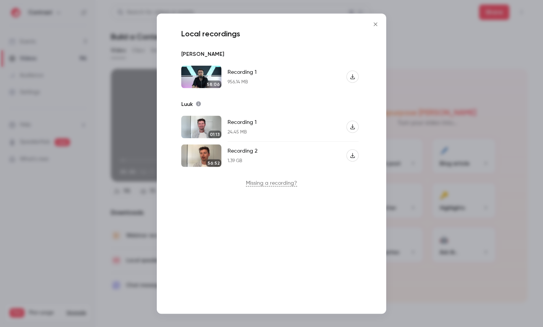
click at [29, 2] on div at bounding box center [271, 163] width 543 height 327
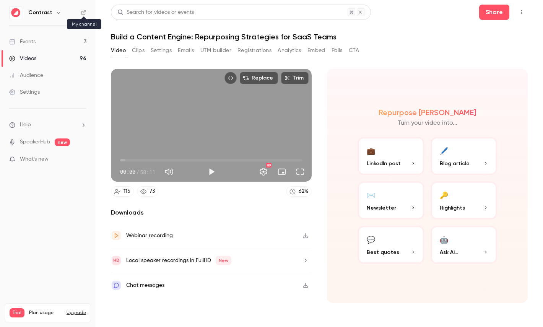
click at [83, 11] on icon at bounding box center [83, 12] width 5 height 5
click at [57, 86] on link "Settings" at bounding box center [48, 92] width 96 height 17
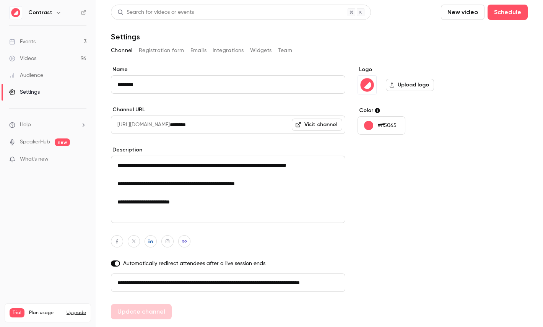
scroll to position [21, 0]
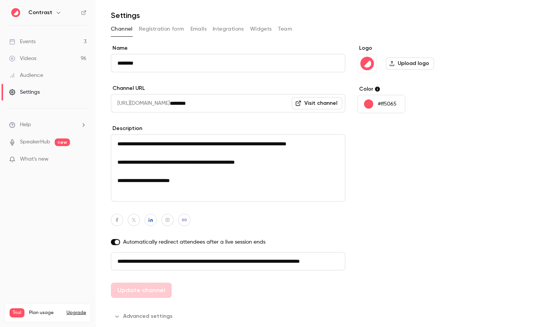
drag, startPoint x: 139, startPoint y: 261, endPoint x: 287, endPoint y: 262, distance: 148.0
click at [287, 262] on input "**********" at bounding box center [228, 261] width 234 height 18
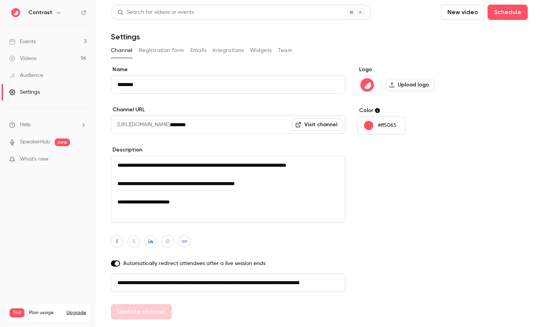
click at [163, 48] on button "Registration form" at bounding box center [162, 50] width 46 height 12
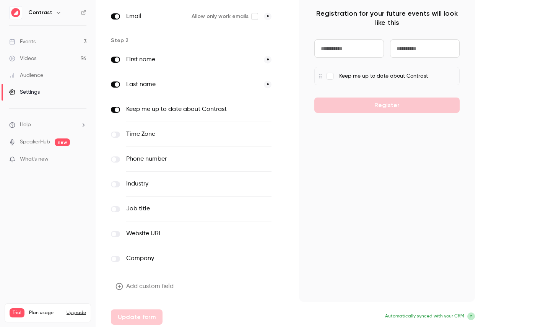
scroll to position [75, 0]
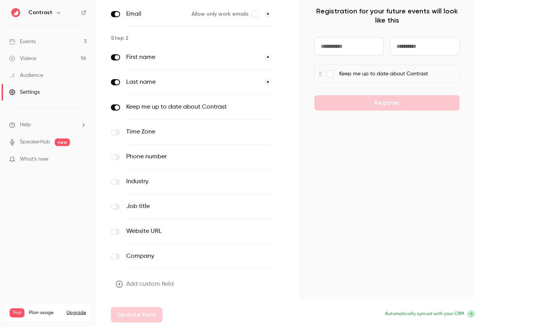
click at [151, 276] on div "Step 1 Email Allow only work emails * Step 2 First name * Last name * Keep me u…" at bounding box center [199, 156] width 176 height 331
click at [153, 284] on button "Add custom field" at bounding box center [145, 284] width 69 height 15
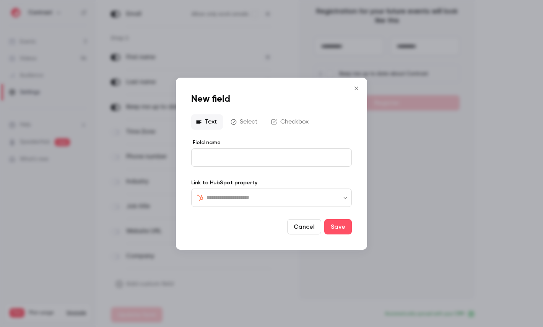
click at [252, 195] on input "text" at bounding box center [276, 197] width 139 height 9
type input "***"
click at [223, 217] on li "CRM" at bounding box center [271, 219] width 161 height 18
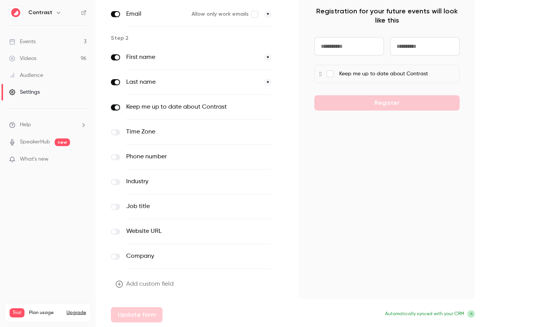
scroll to position [0, 0]
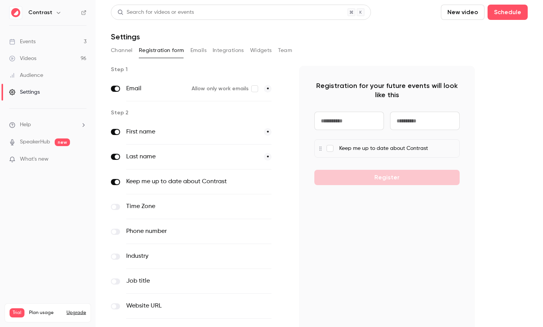
click at [194, 52] on button "Emails" at bounding box center [198, 50] width 16 height 12
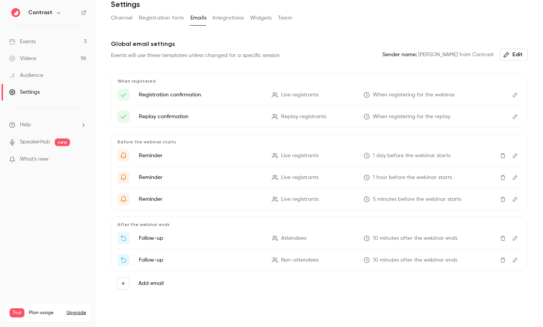
scroll to position [33, 0]
click at [512, 91] on button "Edit" at bounding box center [515, 94] width 12 height 12
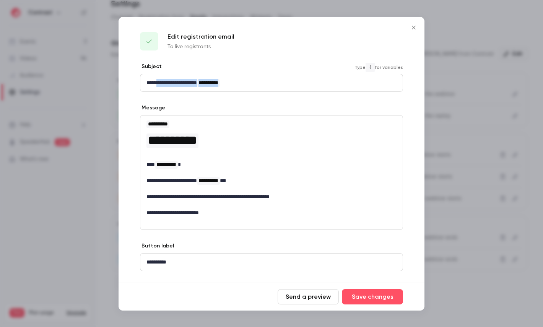
drag, startPoint x: 161, startPoint y: 81, endPoint x: 254, endPoint y: 81, distance: 92.9
click at [254, 81] on p "**********" at bounding box center [271, 83] width 250 height 8
drag, startPoint x: 168, startPoint y: 137, endPoint x: 269, endPoint y: 208, distance: 123.5
click at [269, 208] on div "**********" at bounding box center [271, 169] width 262 height 106
click at [456, 113] on div at bounding box center [271, 163] width 543 height 327
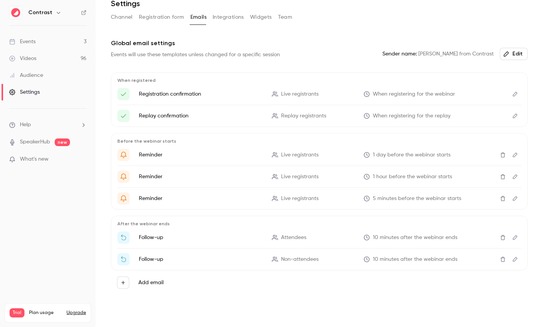
click at [225, 16] on button "Integrations" at bounding box center [228, 17] width 31 height 12
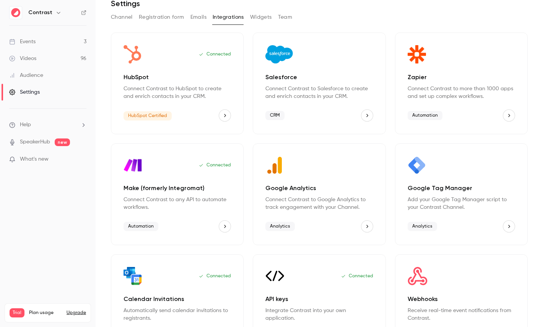
click at [287, 18] on button "Team" at bounding box center [285, 17] width 15 height 12
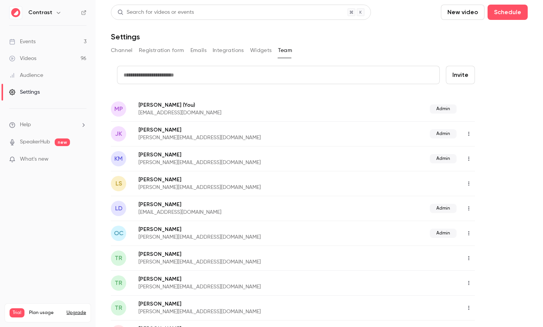
click at [46, 75] on link "Audience" at bounding box center [48, 75] width 96 height 17
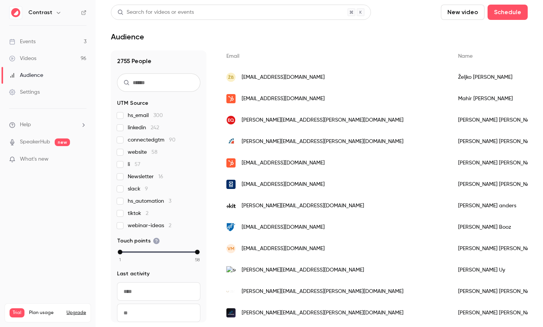
scroll to position [130, 0]
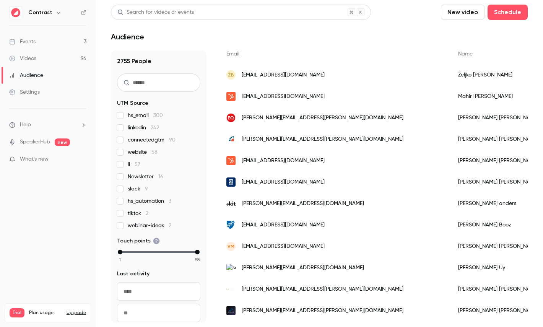
click at [332, 174] on div "sfisher@q-lab.com" at bounding box center [335, 181] width 232 height 21
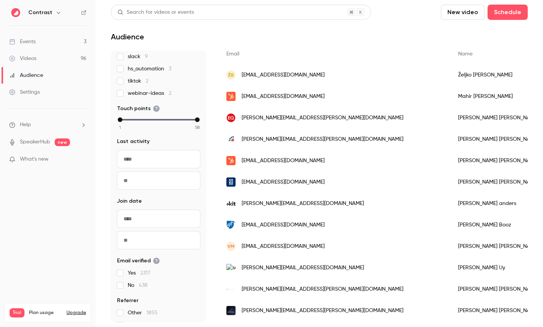
scroll to position [157, 0]
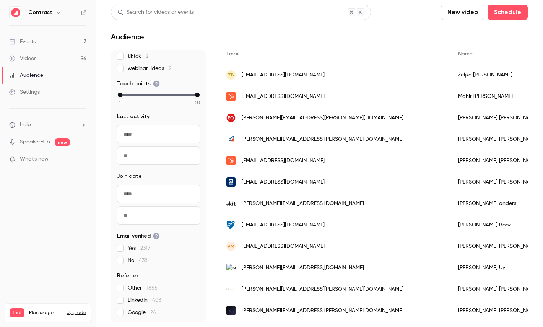
click at [36, 52] on link "Videos 96" at bounding box center [48, 58] width 96 height 17
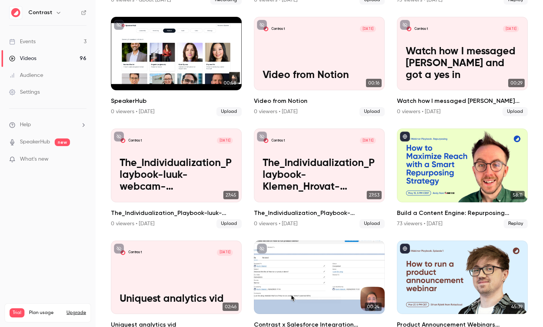
scroll to position [316, 0]
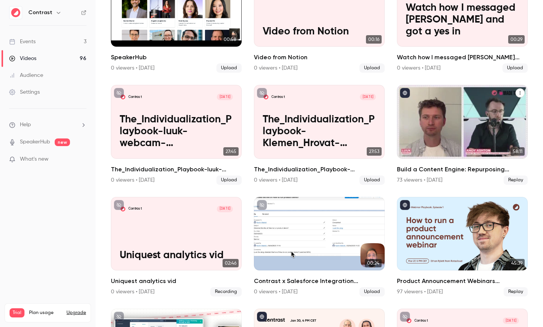
click at [464, 107] on div "Build a Content Engine: Repurposing Strategies for SaaS Teams" at bounding box center [462, 121] width 131 height 73
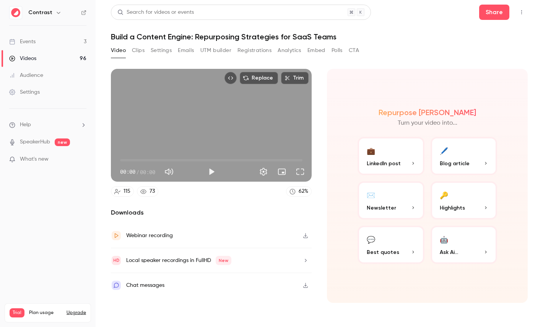
click at [254, 55] on button "Registrations" at bounding box center [255, 50] width 34 height 12
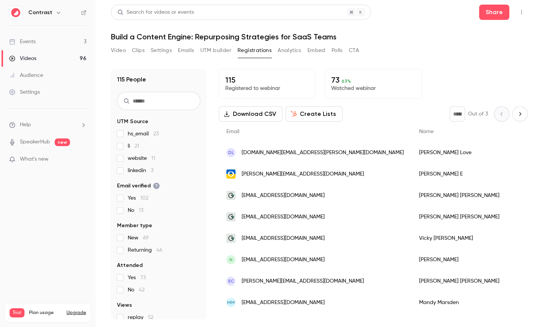
scroll to position [48, 0]
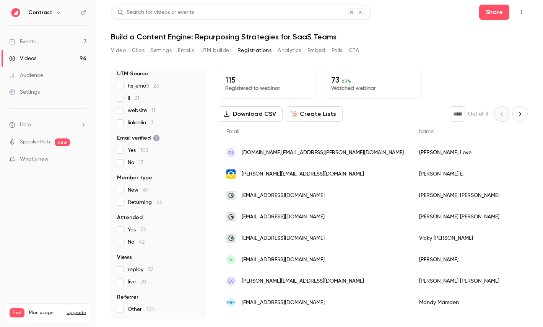
click at [317, 112] on button "Create Lists" at bounding box center [314, 113] width 57 height 15
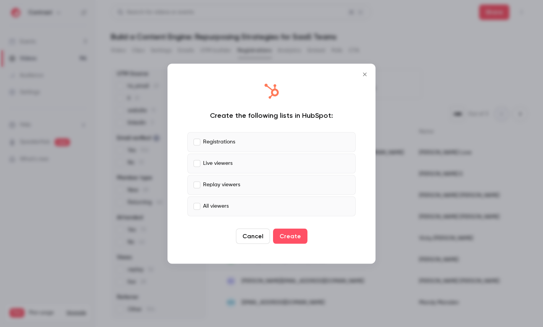
click at [254, 162] on label "Live viewers" at bounding box center [271, 163] width 168 height 20
click at [262, 143] on label "Registrations" at bounding box center [271, 142] width 168 height 20
click at [261, 163] on label "Live viewers" at bounding box center [271, 163] width 168 height 20
click at [256, 205] on label "All viewers" at bounding box center [271, 206] width 168 height 20
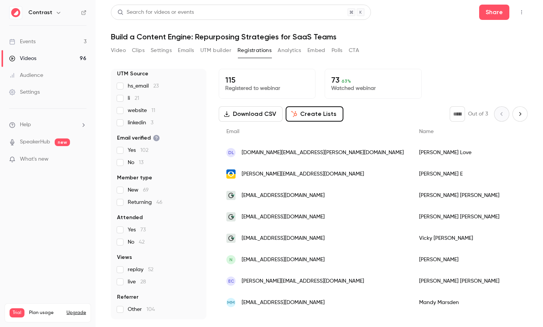
click at [291, 54] on button "Analytics" at bounding box center [290, 50] width 24 height 12
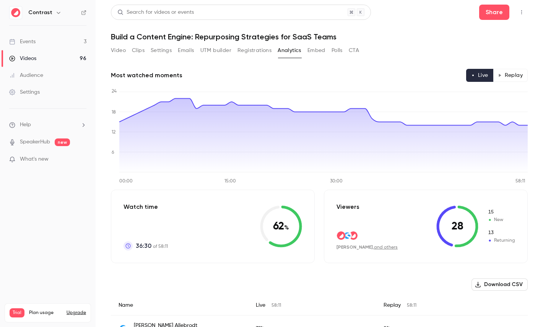
click at [508, 74] on button "Replay" at bounding box center [510, 75] width 35 height 13
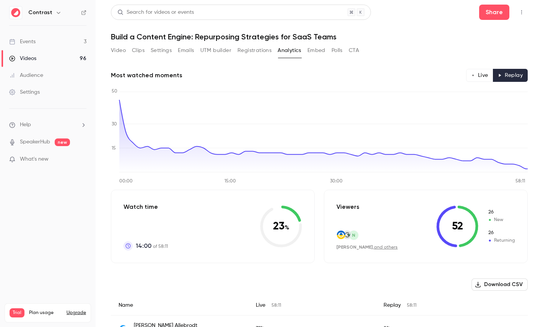
click at [478, 75] on button "Live" at bounding box center [479, 75] width 27 height 13
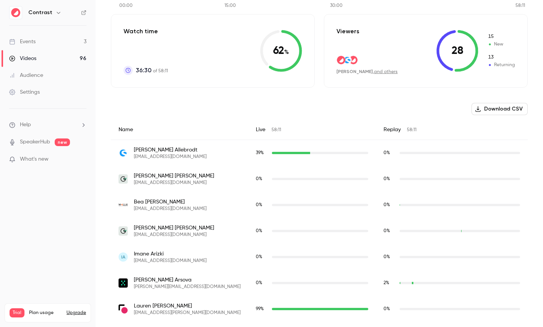
scroll to position [320, 0]
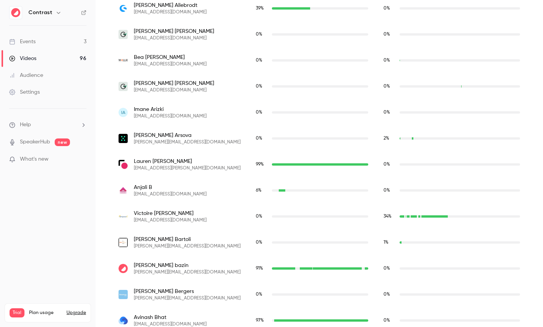
type button "live"
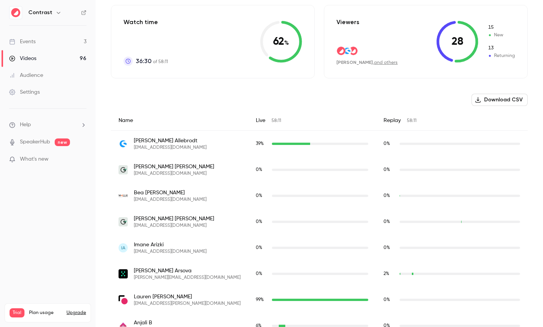
scroll to position [0, 0]
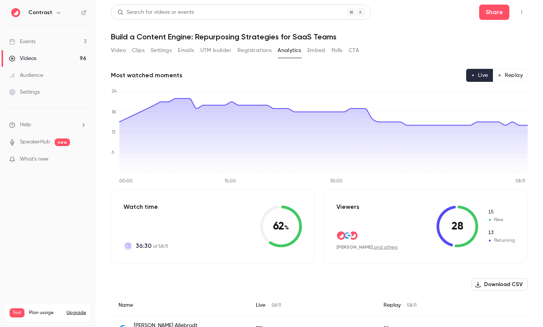
click at [335, 48] on button "Polls" at bounding box center [337, 50] width 11 height 12
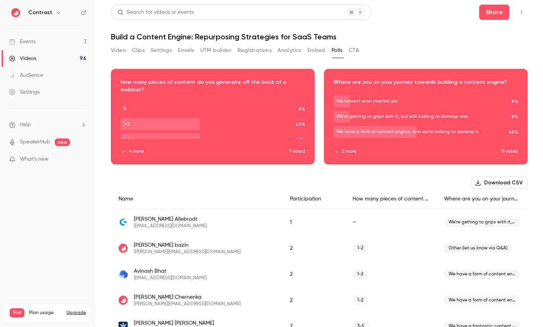
click at [355, 50] on button "CTA" at bounding box center [354, 50] width 10 height 12
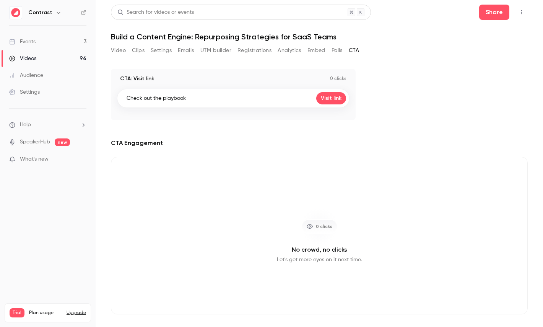
click at [49, 60] on link "Videos 96" at bounding box center [48, 58] width 96 height 17
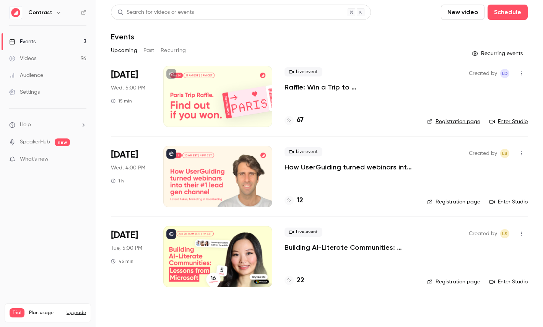
click at [57, 14] on icon "button" at bounding box center [58, 13] width 6 height 6
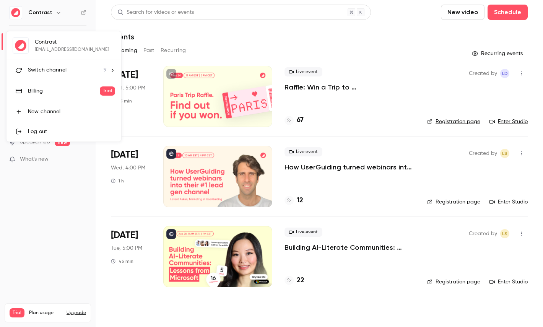
click at [53, 66] on span "Switch channel" at bounding box center [47, 70] width 39 height 8
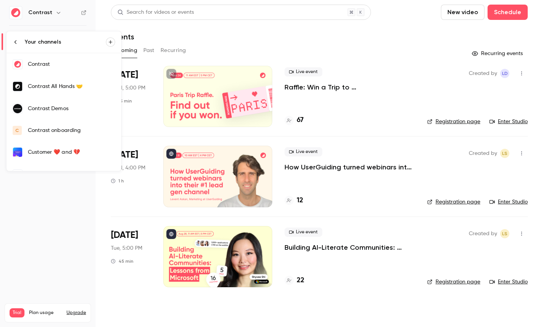
click at [58, 114] on link "Contrast Demos" at bounding box center [64, 109] width 115 height 22
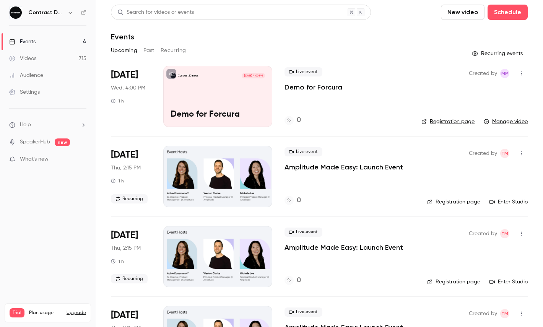
click at [68, 60] on link "Videos 715" at bounding box center [48, 58] width 96 height 17
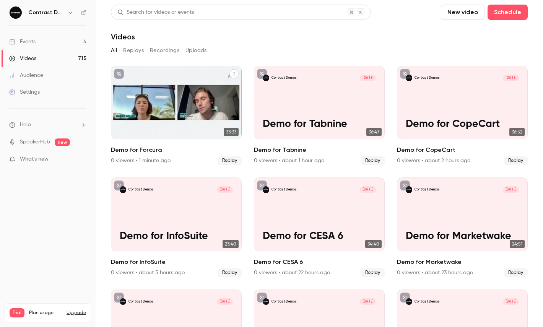
click at [235, 75] on icon "Demo for Forcura" at bounding box center [234, 74] width 5 height 5
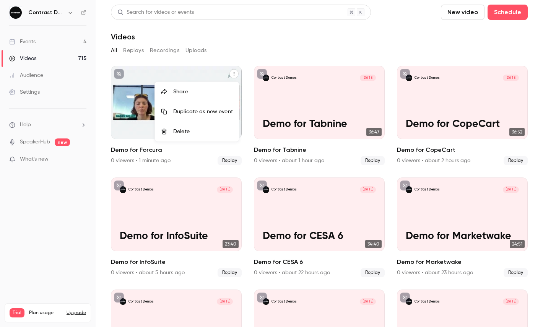
click at [212, 92] on div "Share" at bounding box center [203, 92] width 60 height 8
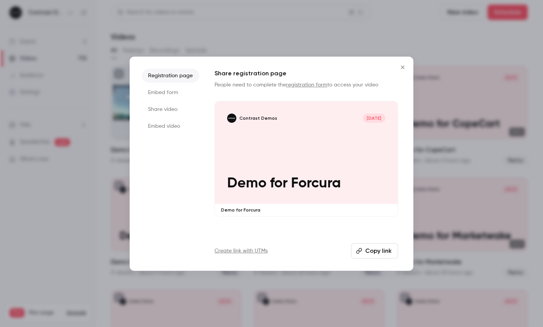
click at [169, 112] on li "Share video" at bounding box center [170, 109] width 57 height 14
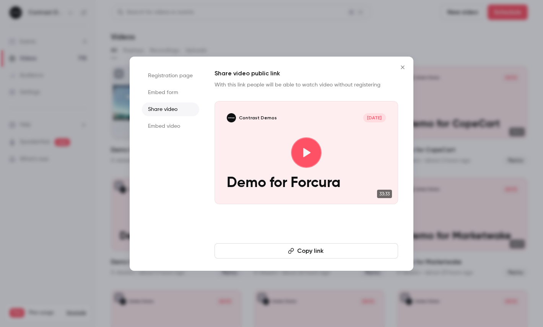
click at [264, 248] on button "Copy link" at bounding box center [307, 250] width 184 height 15
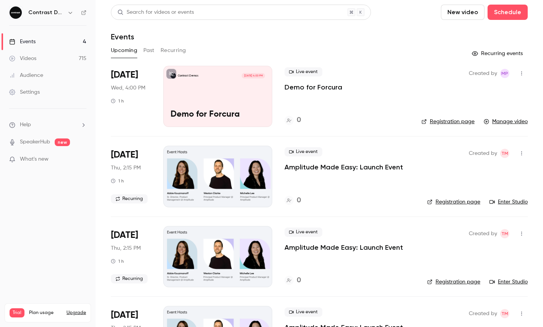
click at [69, 14] on icon "button" at bounding box center [70, 13] width 6 height 6
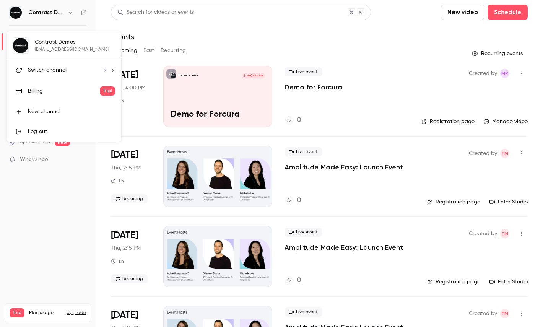
click at [69, 60] on li "Switch channel 9" at bounding box center [64, 70] width 115 height 20
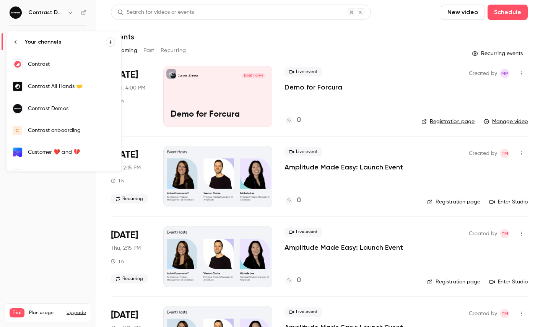
click at [77, 71] on link "Contrast" at bounding box center [64, 64] width 115 height 22
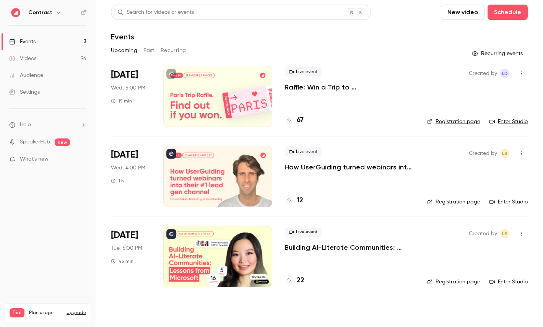
click at [52, 58] on link "Videos 96" at bounding box center [48, 58] width 96 height 17
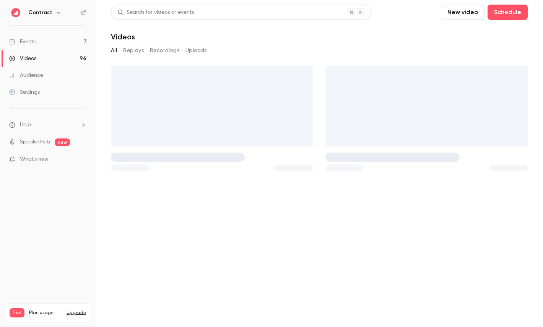
click at [53, 45] on link "Events 3" at bounding box center [48, 41] width 96 height 17
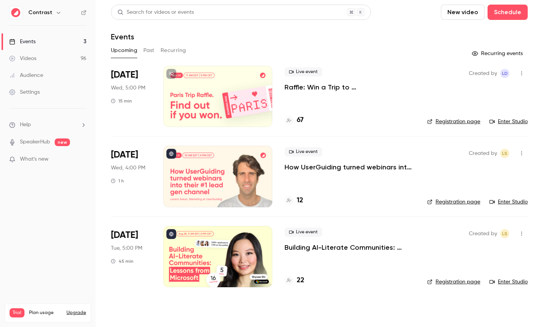
click at [510, 124] on link "Enter Studio" at bounding box center [509, 122] width 38 height 8
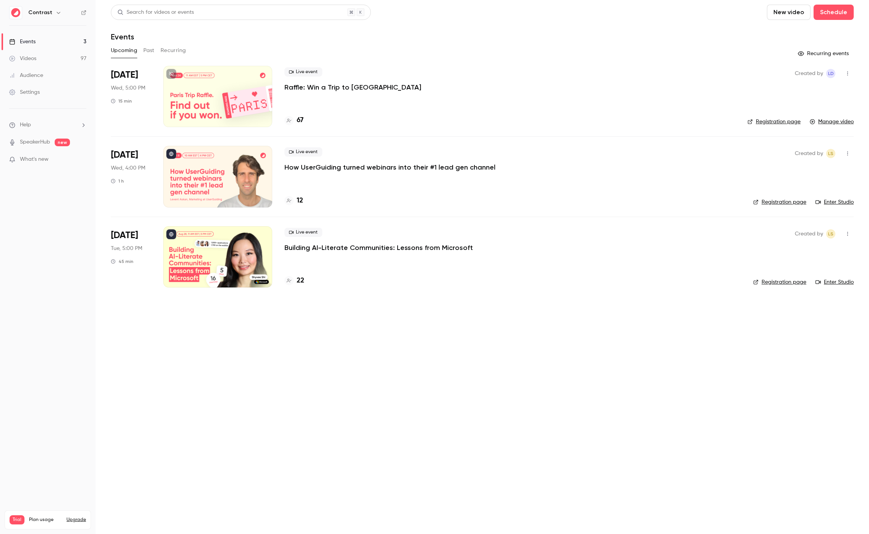
click at [62, 59] on link "Videos 97" at bounding box center [48, 58] width 96 height 17
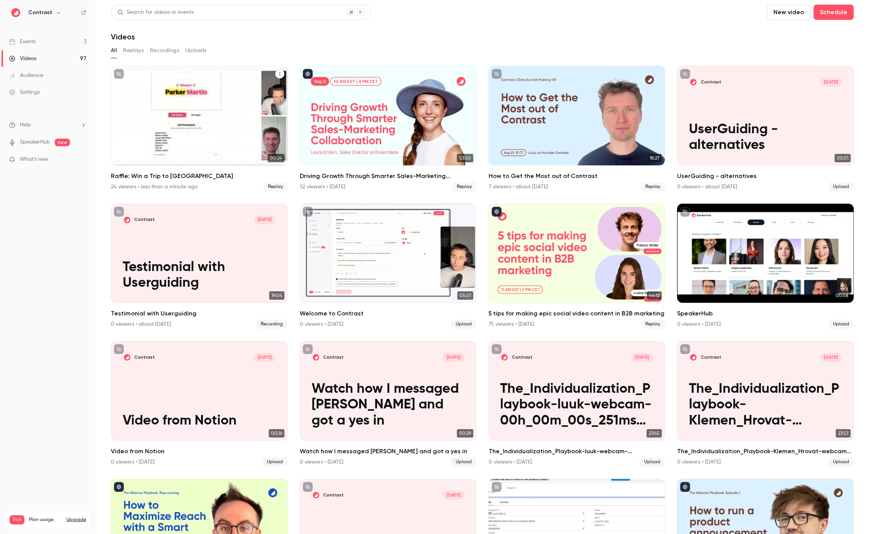
click at [197, 112] on div "Raffle: Win a Trip to Paris" at bounding box center [199, 115] width 177 height 99
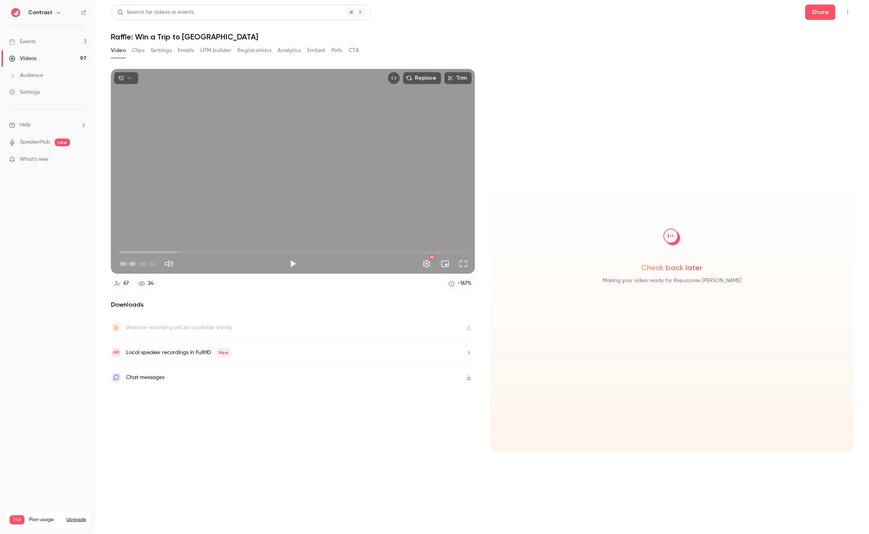
click at [416, 79] on button "Replace" at bounding box center [422, 78] width 38 height 12
click at [526, 77] on div "Check back later Making your video ready for Repurpose Ai" at bounding box center [672, 260] width 364 height 383
click at [327, 163] on div "Replace Trim 00:00 00:00 / 09:48 HD" at bounding box center [293, 171] width 364 height 205
type input "***"
click at [314, 163] on div "Replace Trim 00:00 00:00 / 09:48 HD" at bounding box center [293, 171] width 364 height 205
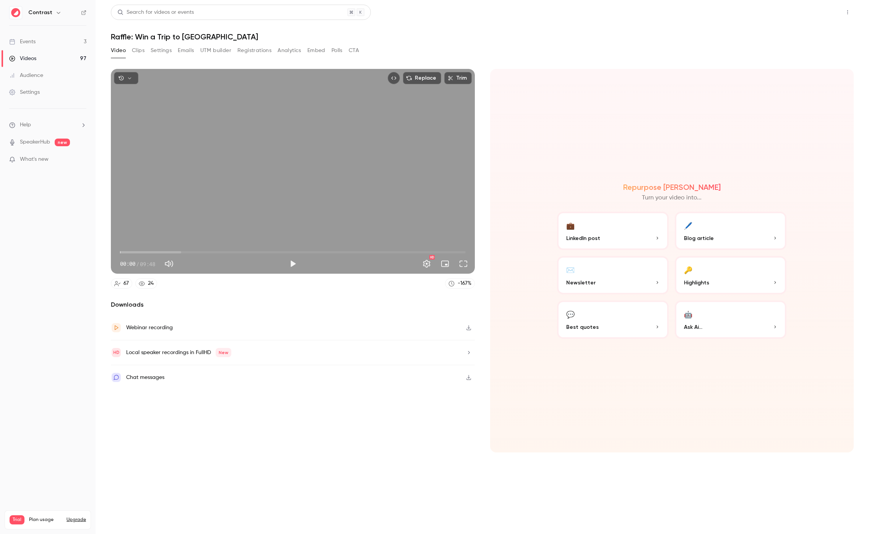
click at [822, 13] on button "Share" at bounding box center [820, 12] width 30 height 15
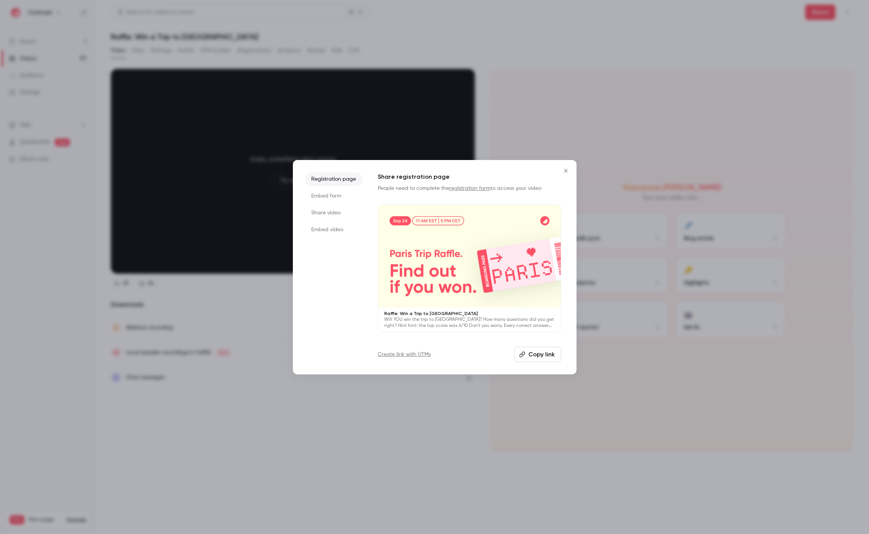
click at [525, 356] on button "Copy link" at bounding box center [537, 354] width 47 height 15
click at [206, 206] on div at bounding box center [434, 267] width 869 height 534
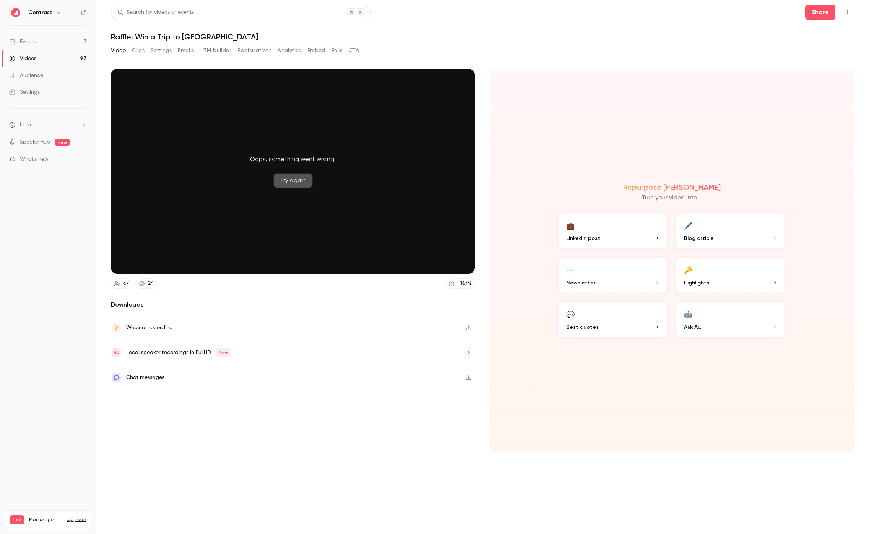
click at [288, 183] on button "Try again" at bounding box center [293, 180] width 40 height 15
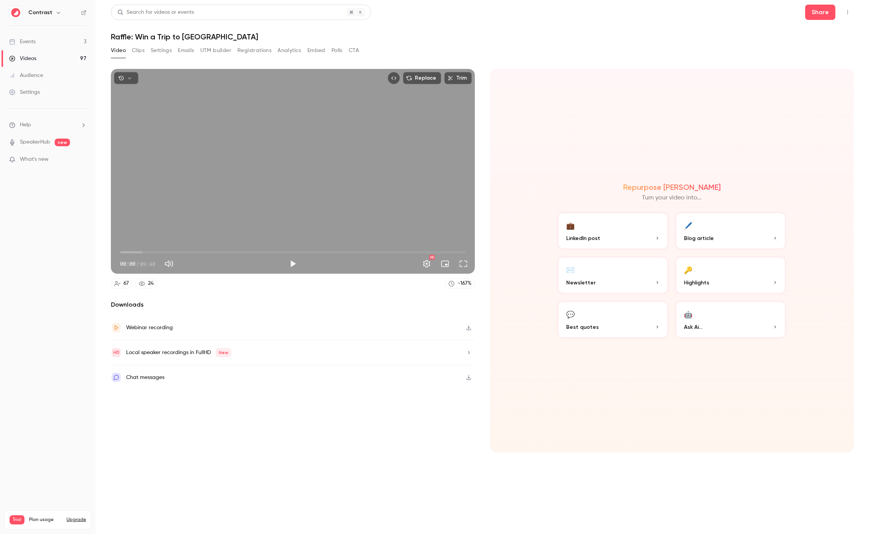
click at [226, 251] on span "00:00" at bounding box center [293, 252] width 346 height 12
click at [255, 251] on span "03:00" at bounding box center [293, 252] width 346 height 12
click at [244, 251] on span "03:49" at bounding box center [293, 252] width 346 height 12
click at [332, 190] on div "Replace Trim 03:30 03:30 / 09:48 HD" at bounding box center [293, 171] width 364 height 205
type input "*****"
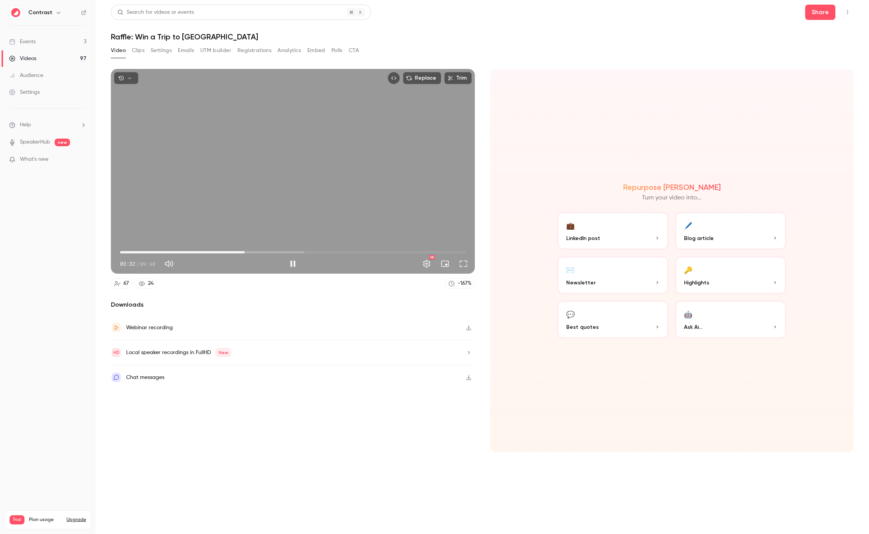
click at [317, 167] on div "Replace Trim 03:32 03:32 / 09:48 HD" at bounding box center [293, 171] width 364 height 205
click at [266, 50] on button "Registrations" at bounding box center [255, 50] width 34 height 12
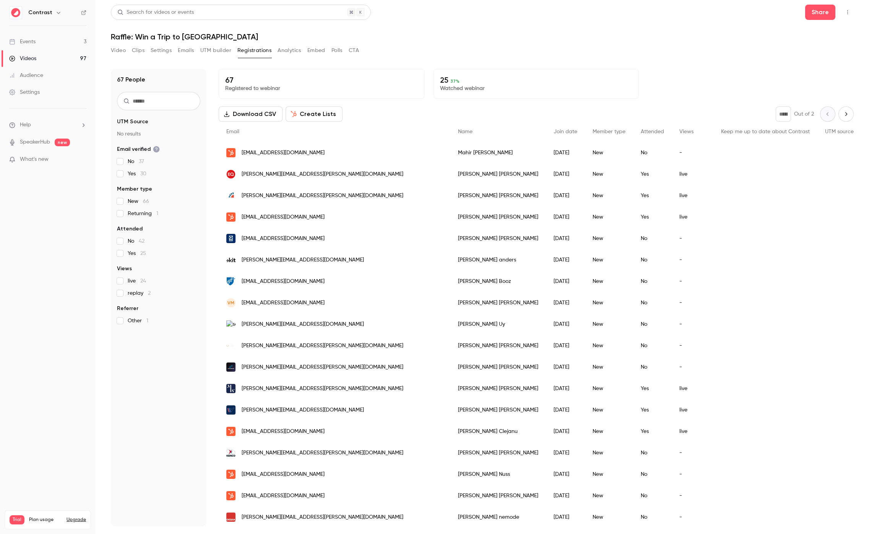
click at [134, 290] on span "replay 2" at bounding box center [139, 293] width 23 height 8
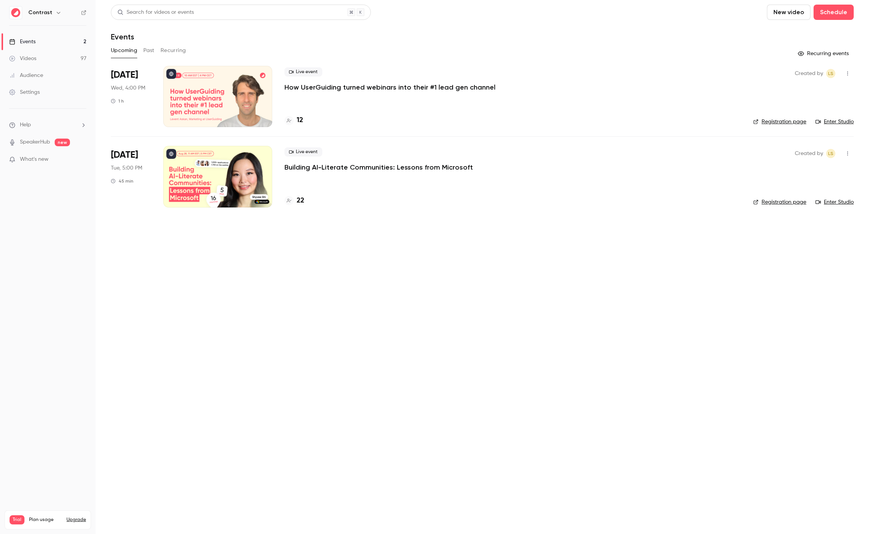
click at [55, 11] on icon "button" at bounding box center [58, 13] width 6 height 6
click at [48, 77] on li "Switch channel 9" at bounding box center [64, 70] width 115 height 20
click at [71, 107] on div "Contrast Demos" at bounding box center [71, 109] width 87 height 8
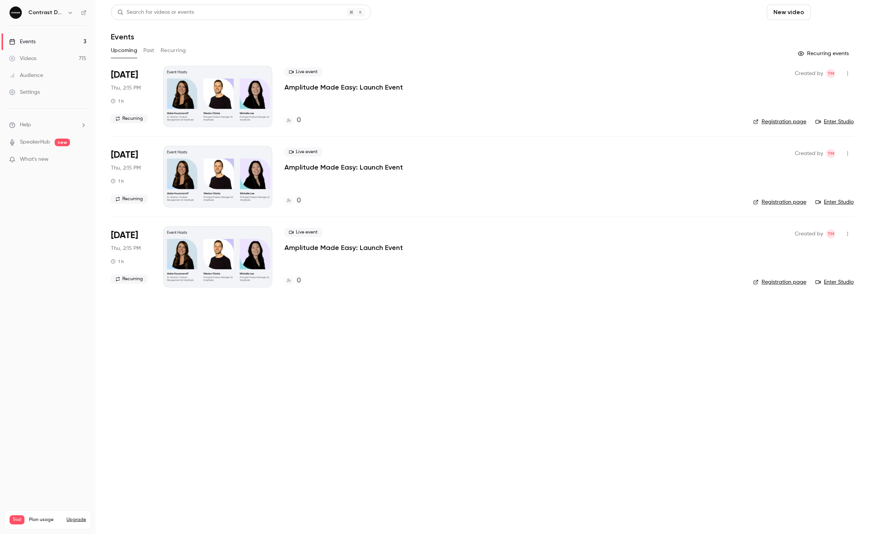
click at [849, 11] on button "Schedule" at bounding box center [834, 12] width 40 height 15
click at [815, 30] on div "One time event" at bounding box center [818, 33] width 58 height 8
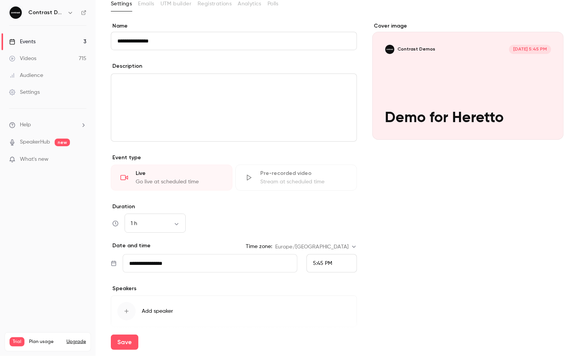
scroll to position [78, 0]
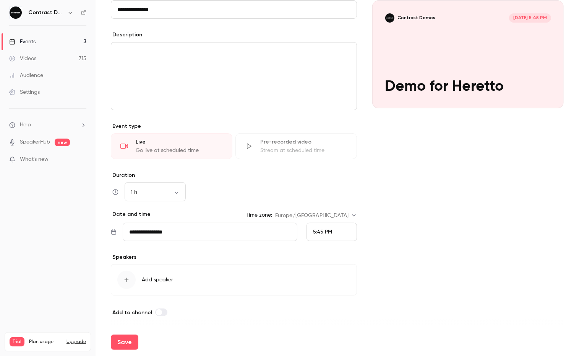
type input "**********"
click at [334, 232] on div "5:45 PM" at bounding box center [332, 232] width 50 height 18
click at [321, 195] on span "6:15 PM" at bounding box center [320, 195] width 18 height 5
click at [127, 341] on button "Save" at bounding box center [125, 341] width 28 height 15
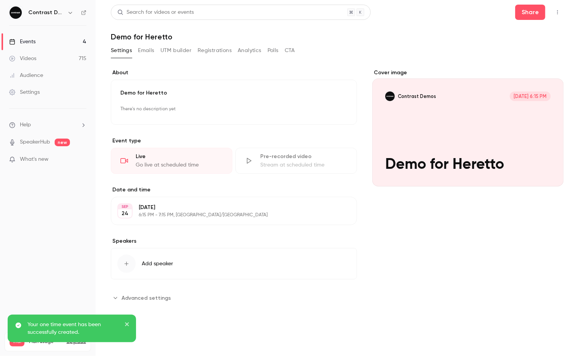
click at [560, 11] on icon "button" at bounding box center [558, 12] width 6 height 5
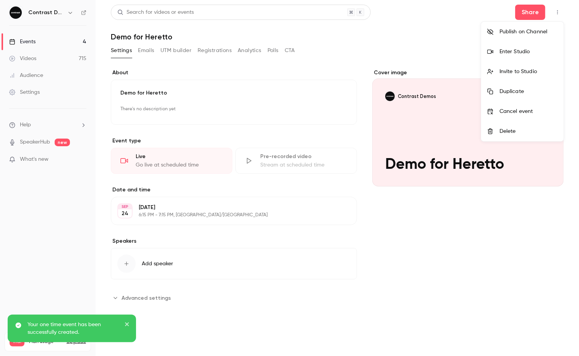
click at [535, 50] on div "Enter Studio" at bounding box center [529, 52] width 58 height 8
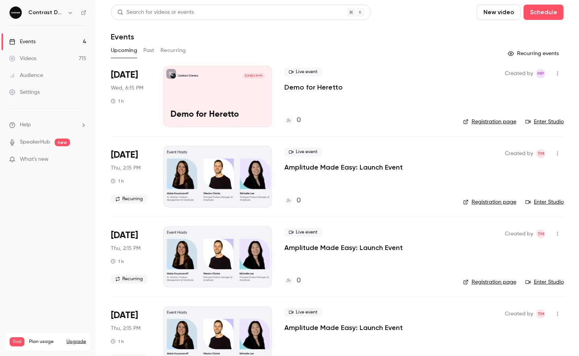
click at [71, 14] on icon "button" at bounding box center [70, 13] width 6 height 6
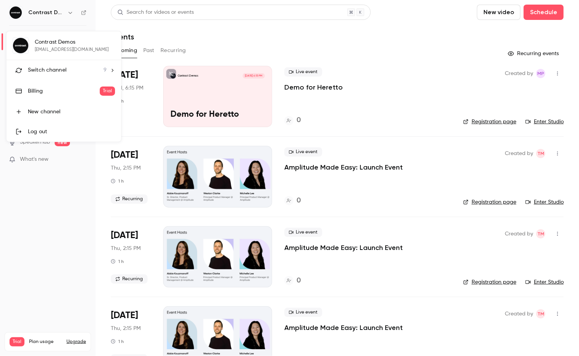
click at [49, 66] on span "Switch channel" at bounding box center [47, 70] width 39 height 8
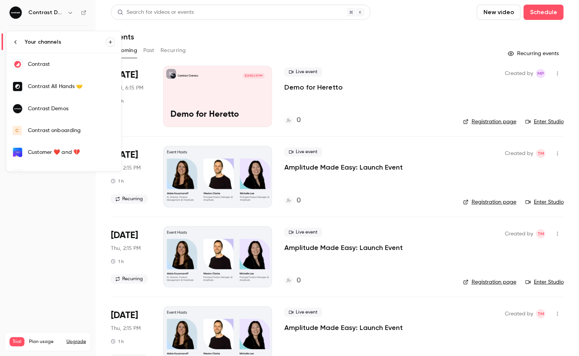
click at [49, 70] on link "Contrast" at bounding box center [64, 64] width 115 height 22
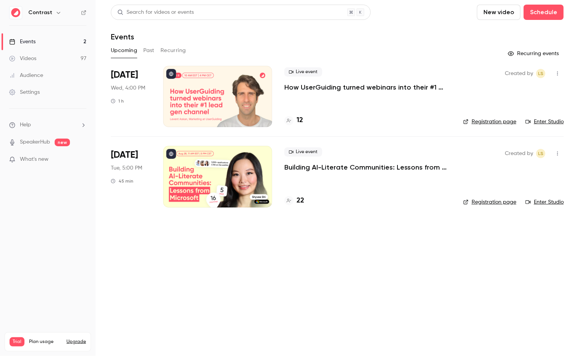
click at [53, 55] on link "Videos 97" at bounding box center [48, 58] width 96 height 17
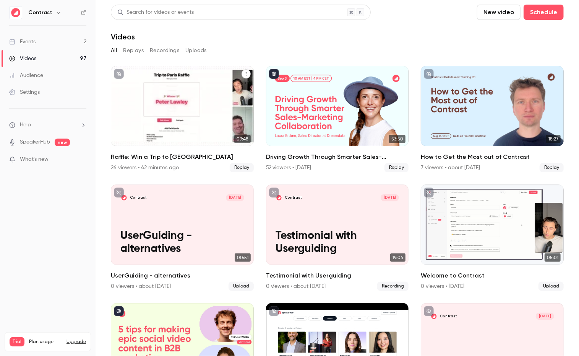
click at [197, 99] on div "Raffle: Win a Trip to Paris" at bounding box center [182, 106] width 143 height 80
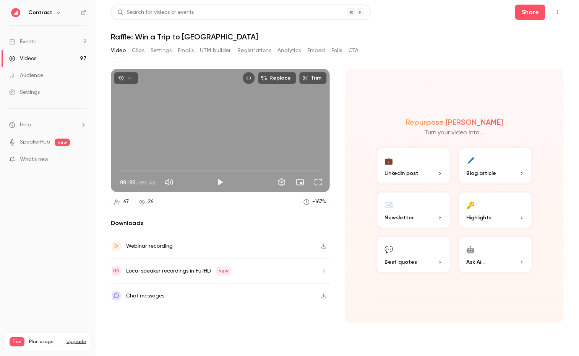
click at [249, 120] on div "Replace Trim 00:00 00:00 / 09:48" at bounding box center [220, 130] width 219 height 123
click at [127, 170] on span "00:20" at bounding box center [220, 170] width 201 height 12
click at [144, 169] on span "00:28" at bounding box center [220, 170] width 201 height 12
click at [159, 171] on span "01:12" at bounding box center [220, 170] width 201 height 12
click at [218, 170] on span "04:48" at bounding box center [220, 170] width 201 height 12
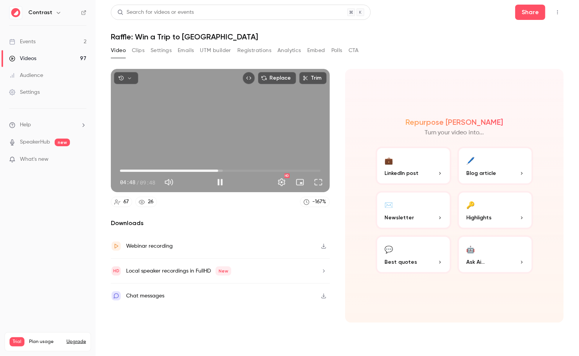
click at [229, 170] on span "04:48" at bounding box center [220, 170] width 201 height 12
click at [213, 170] on span "05:20" at bounding box center [220, 170] width 201 height 12
click at [205, 168] on span "04:33" at bounding box center [220, 170] width 201 height 12
click at [210, 169] on span "04:10" at bounding box center [220, 170] width 201 height 12
click at [277, 187] on button "Settings" at bounding box center [281, 181] width 15 height 15
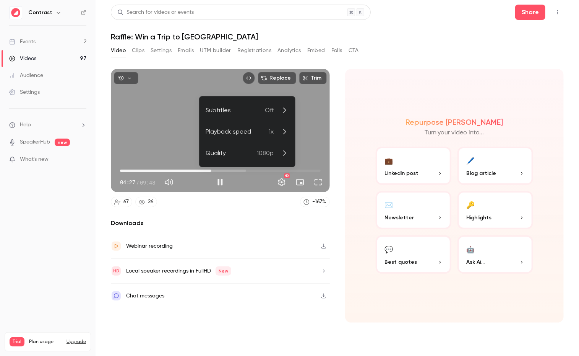
click at [263, 132] on div "Playback speed" at bounding box center [237, 131] width 63 height 9
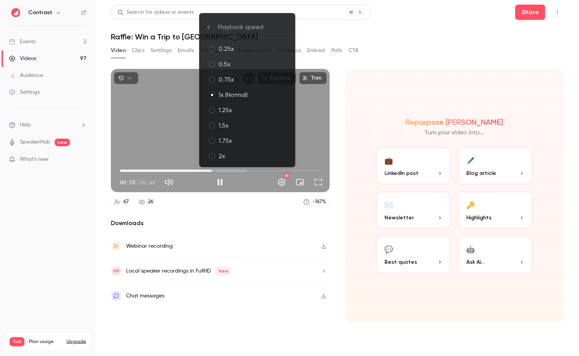
click at [238, 126] on div "1.5x" at bounding box center [254, 125] width 70 height 9
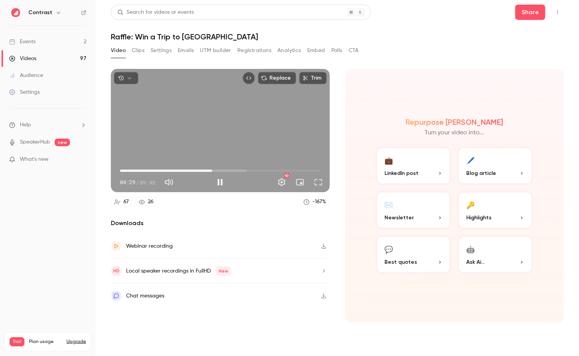
click at [435, 64] on div "Replace Trim 04:29 04:29 / 09:48 HD 67 26 -167 % Downloads Webinar recording Lo…" at bounding box center [337, 198] width 453 height 277
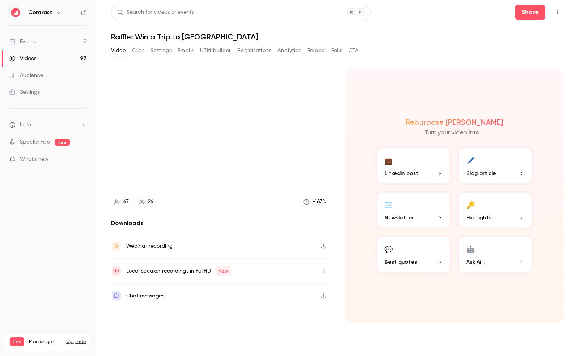
click at [396, 46] on div "Video Clips Settings Emails UTM builder Registrations Analytics Embed Polls CTA" at bounding box center [337, 51] width 453 height 15
click at [43, 160] on span "What's new" at bounding box center [34, 159] width 29 height 8
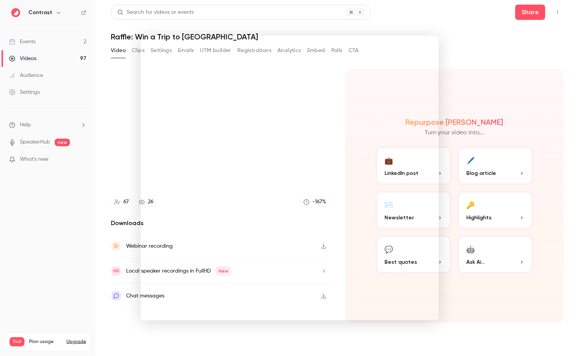
click at [42, 185] on div at bounding box center [289, 178] width 579 height 356
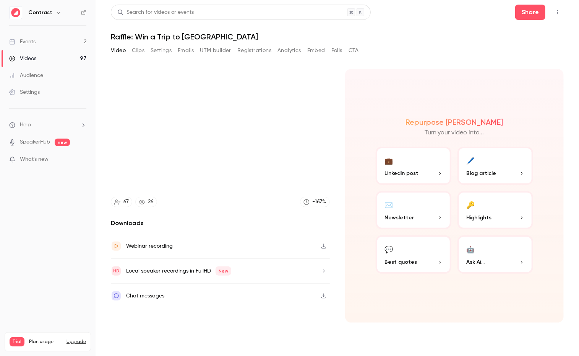
click at [341, 120] on section "Replace Trim 06:19 06:19 / 09:48 HD 67 26 -167 % Downloads Webinar recording Lo…" at bounding box center [337, 203] width 453 height 268
click at [339, 107] on section "Replace Trim 07:10 07:10 / 09:48 HD 67 26 -167 % Downloads Webinar recording Lo…" at bounding box center [337, 203] width 453 height 268
click at [430, 93] on div "Repurpose Ai Turn your video into... 💼 LinkedIn post 🖊️ Blog article ✉️ Newslet…" at bounding box center [454, 196] width 219 height 254
type input "*****"
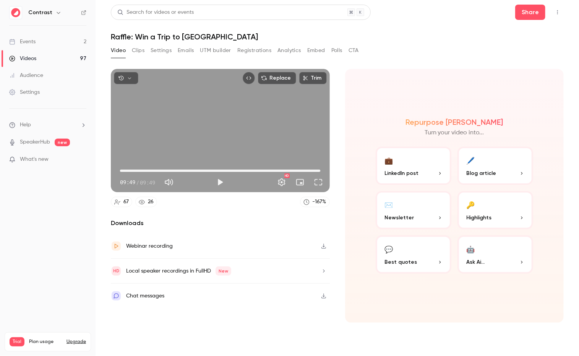
click at [338, 103] on section "Replace Trim 09:49 09:49 / 09:49 HD 67 26 -167 % Downloads Webinar recording Lo…" at bounding box center [337, 203] width 453 height 268
